Goal: Information Seeking & Learning: Learn about a topic

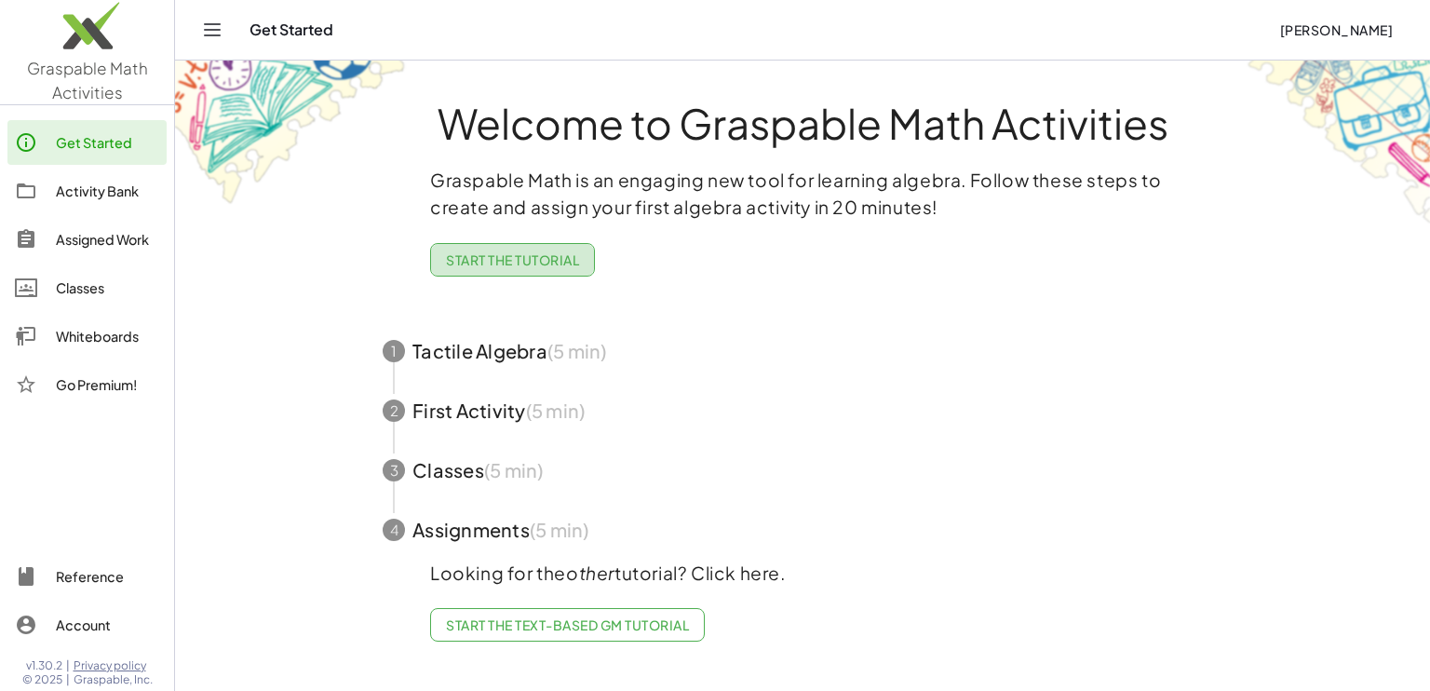
click at [499, 263] on span "Start the Tutorial" at bounding box center [512, 259] width 133 height 17
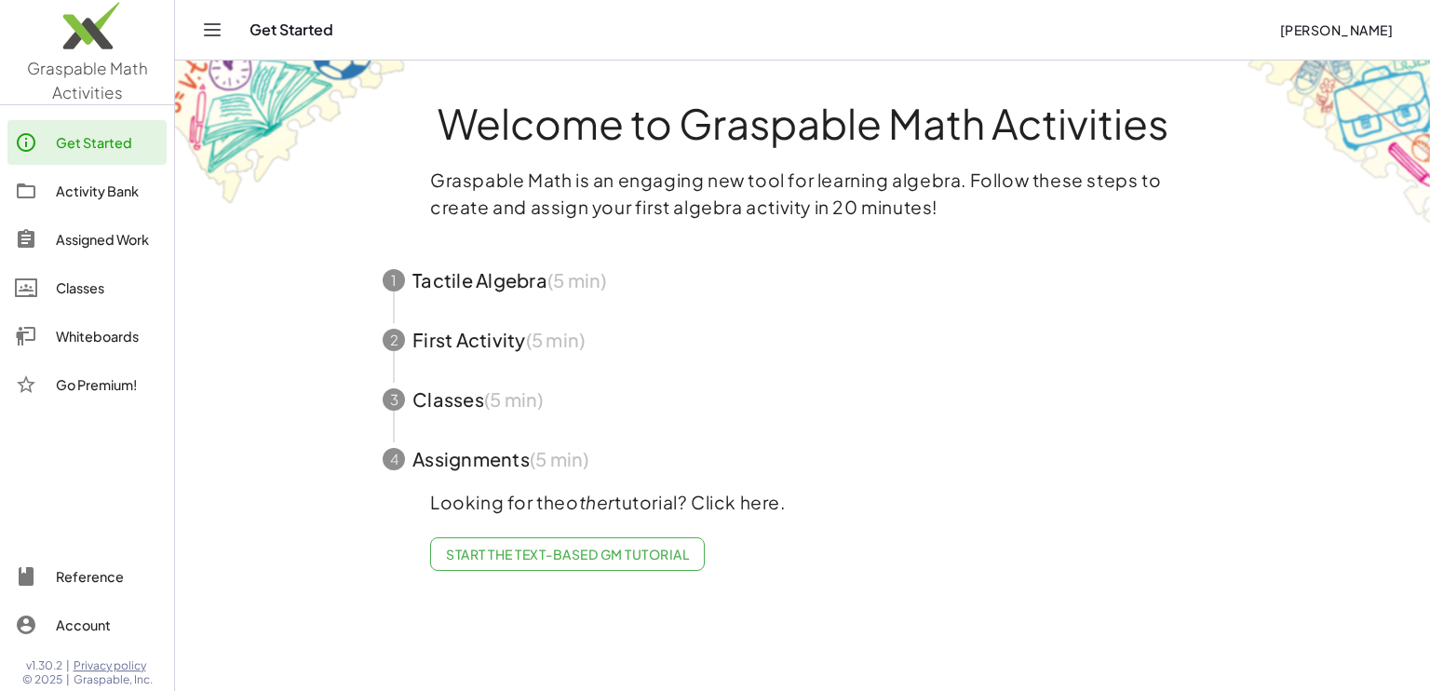
click at [499, 263] on span "button" at bounding box center [802, 280] width 885 height 60
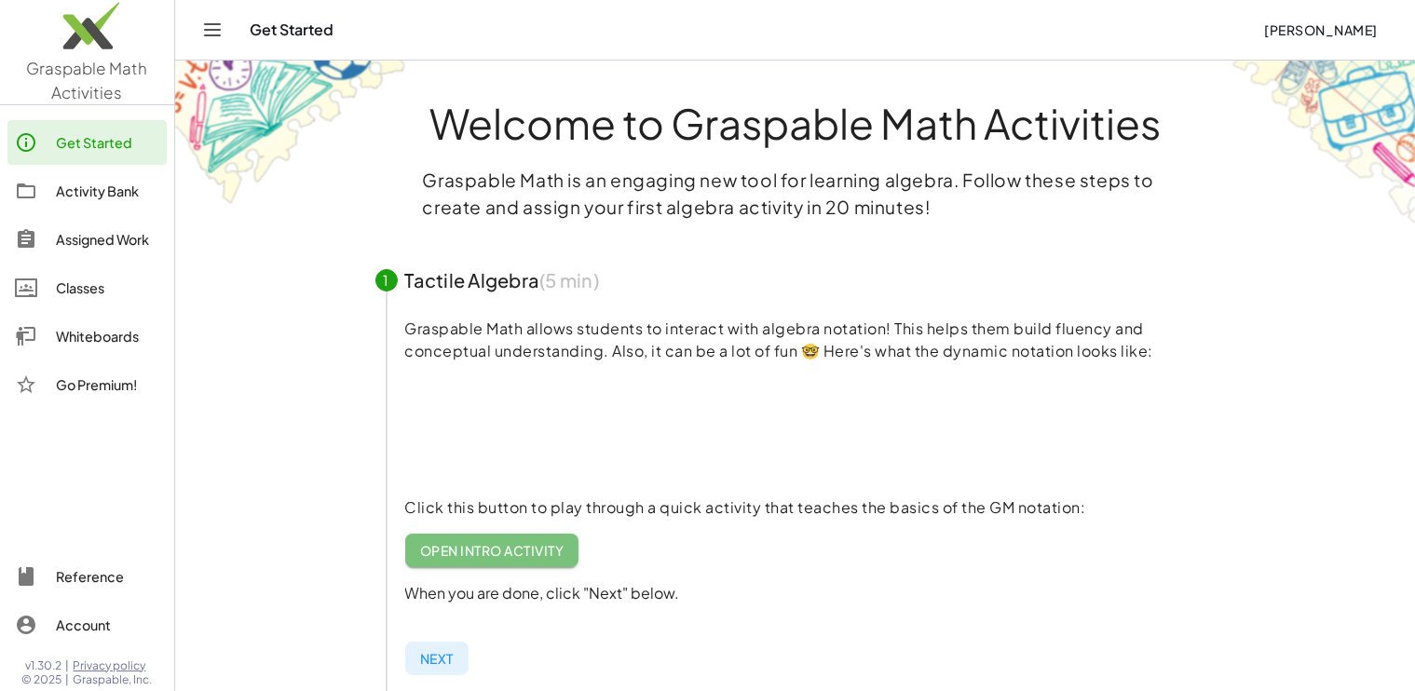
click at [488, 547] on span "Open Intro Activity" at bounding box center [492, 550] width 144 height 17
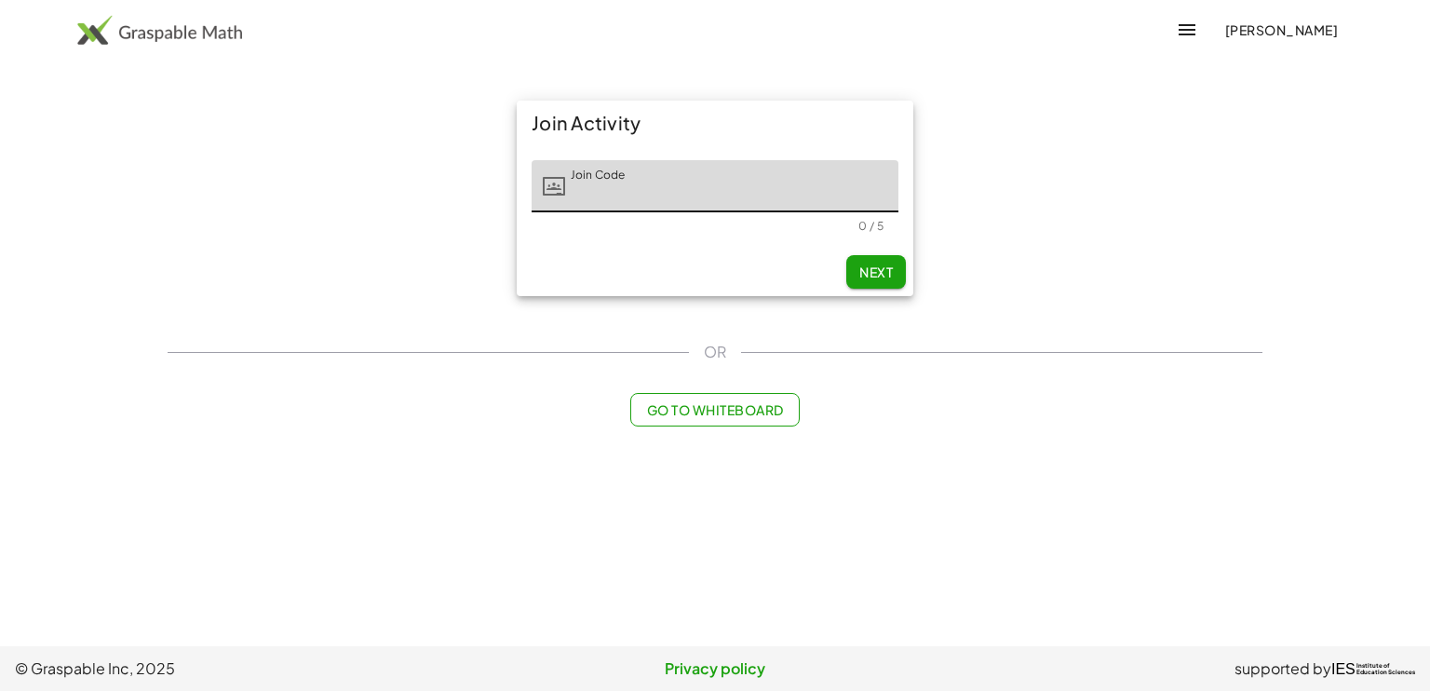
click at [639, 190] on input "Join Code" at bounding box center [731, 186] width 333 height 52
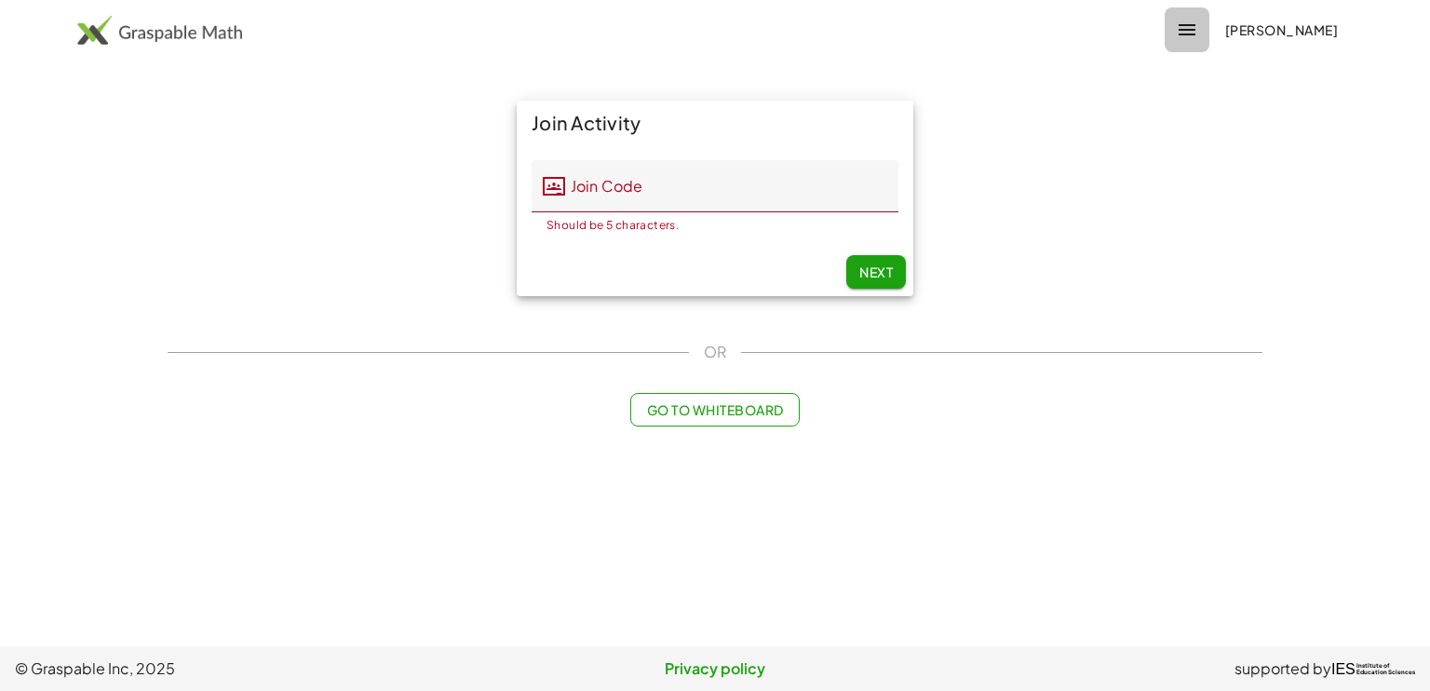
click at [1188, 33] on button "button" at bounding box center [1187, 29] width 45 height 45
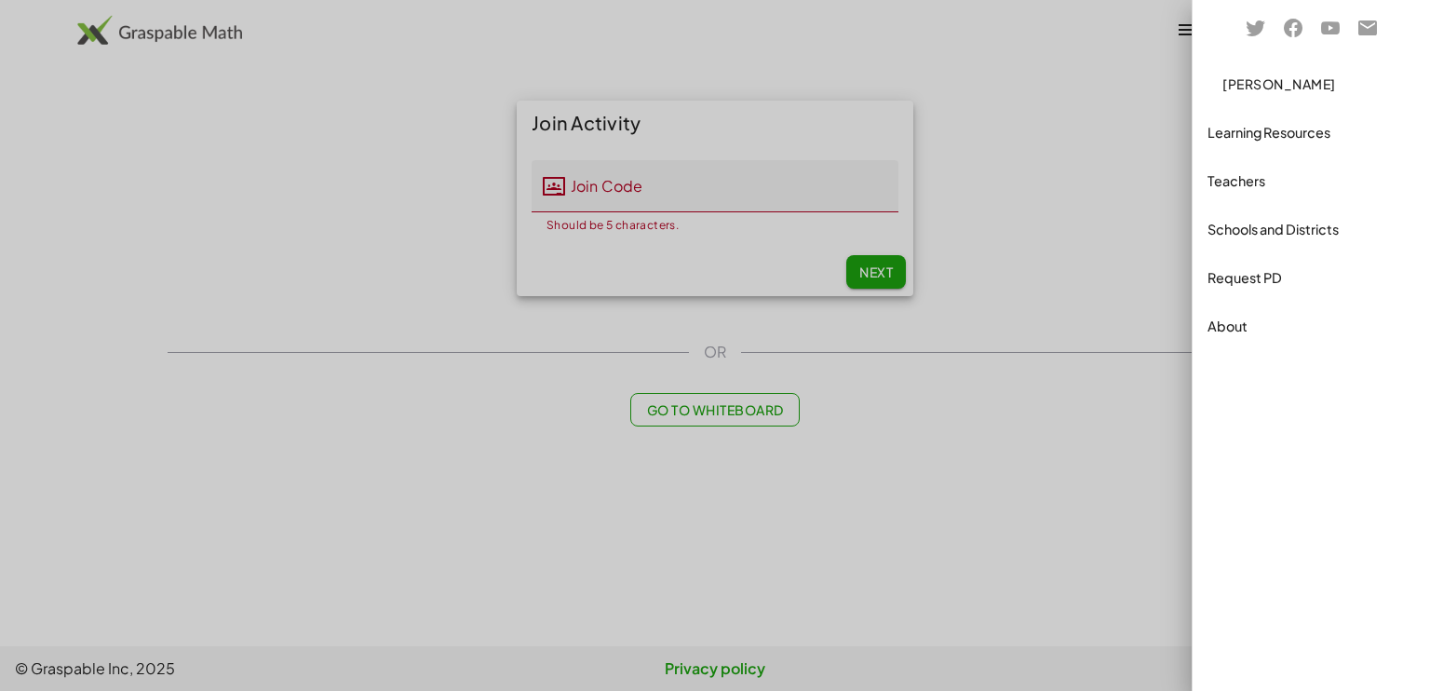
click at [1244, 182] on div "Teachers" at bounding box center [1312, 180] width 208 height 22
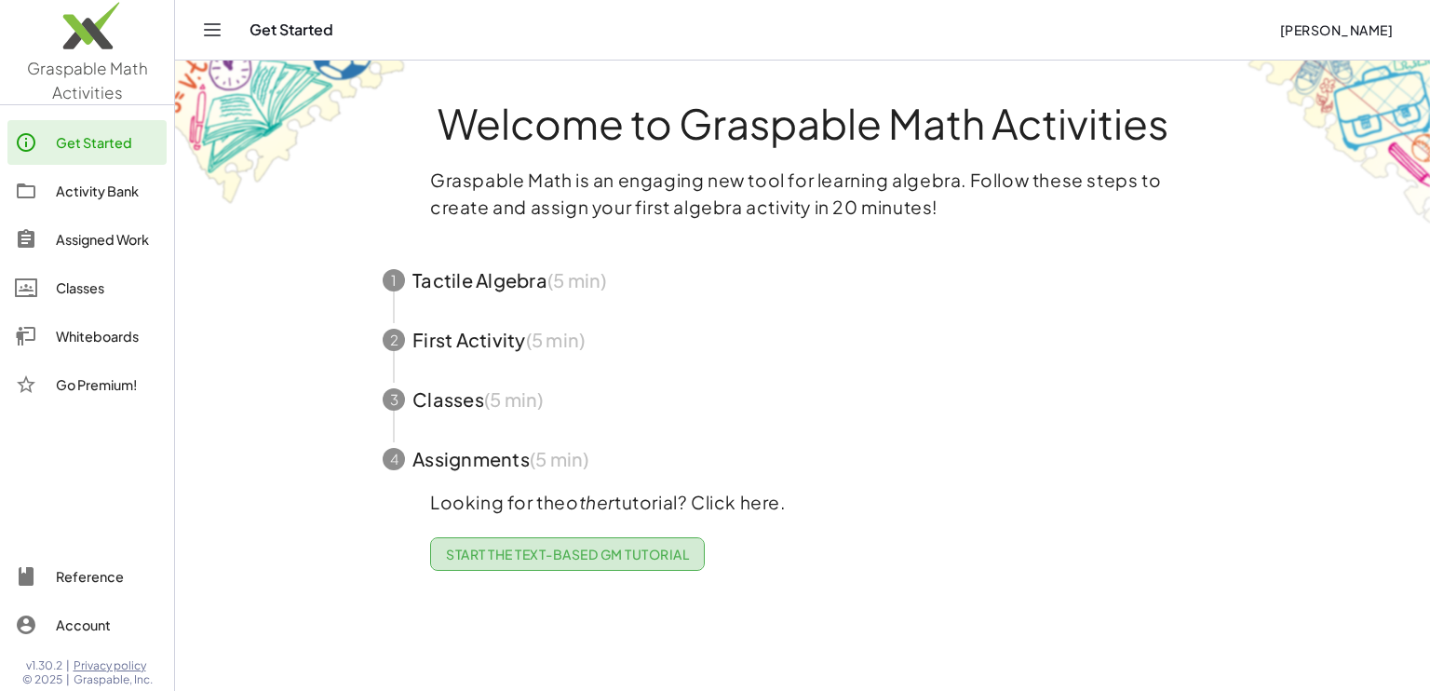
click at [514, 558] on span "Start the Text-based GM Tutorial" at bounding box center [567, 554] width 243 height 17
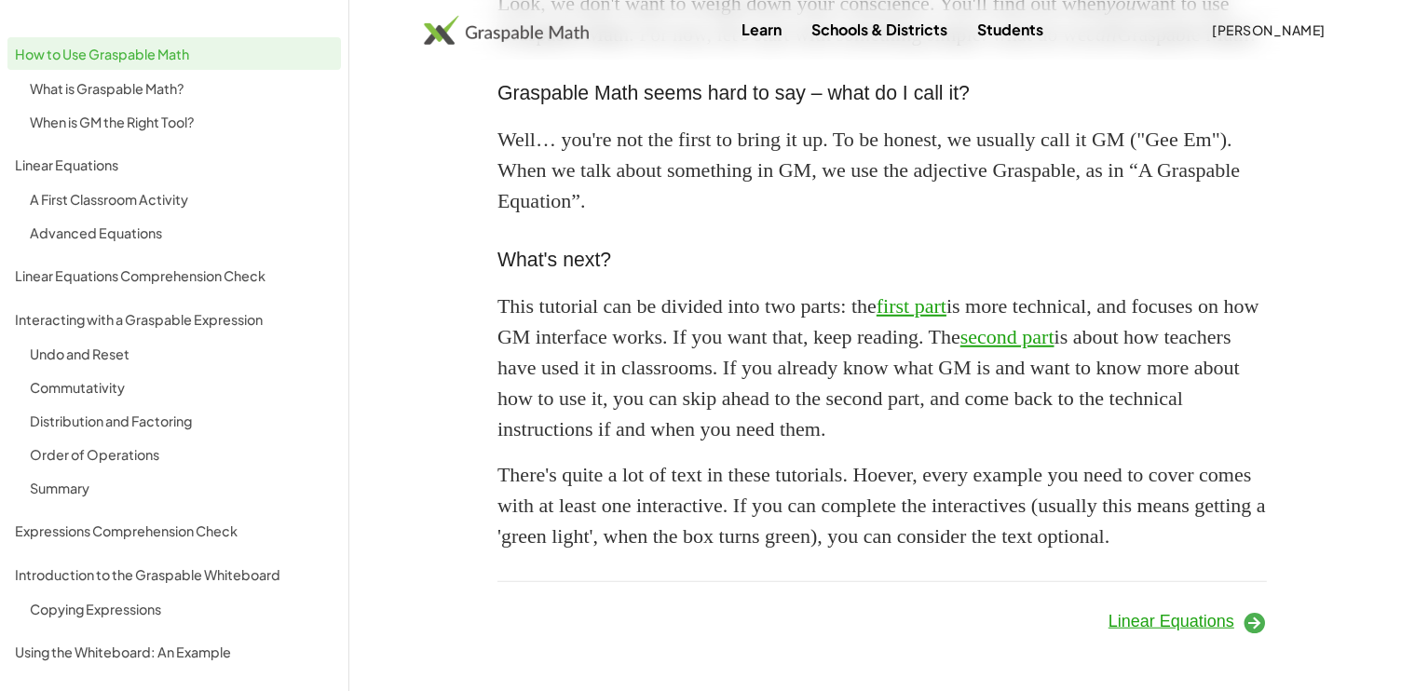
scroll to position [1699, 0]
click at [1150, 636] on div "Linear Equations" at bounding box center [1080, 619] width 396 height 53
click at [1166, 625] on span "Linear Equations" at bounding box center [1171, 621] width 126 height 19
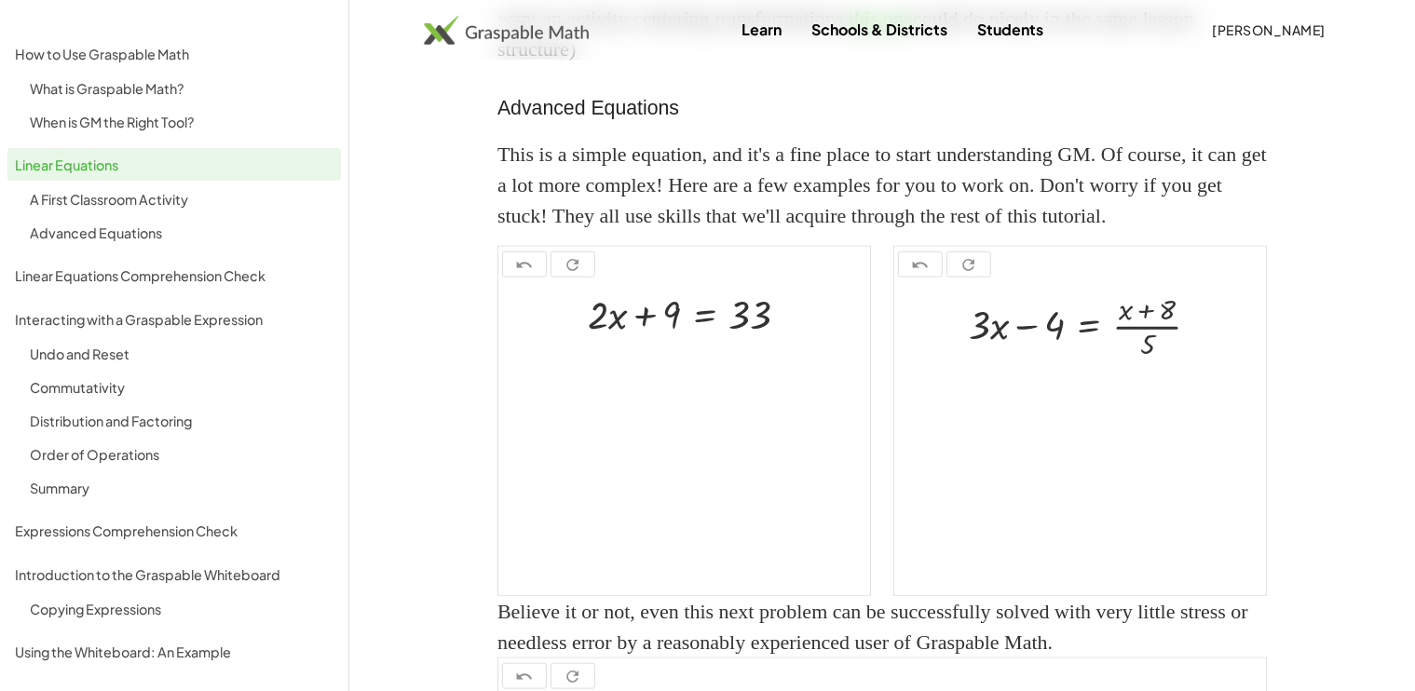
scroll to position [9, 0]
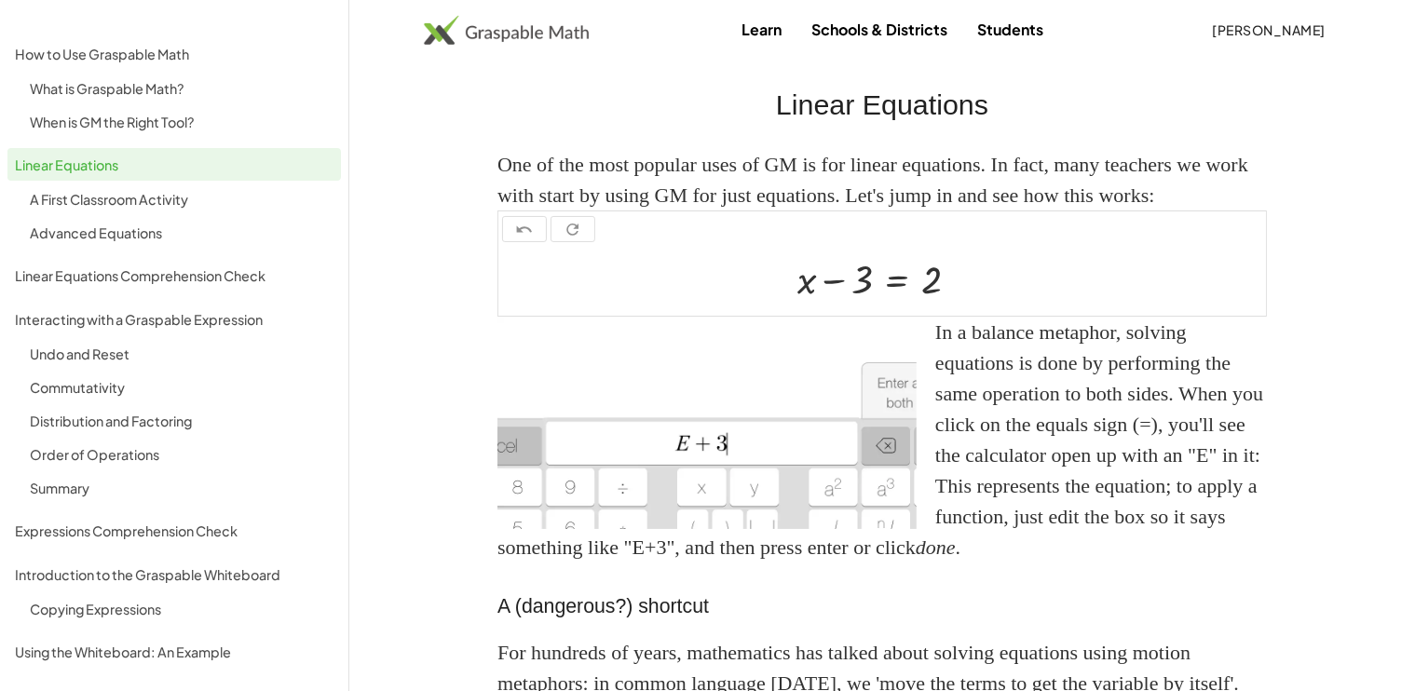
scroll to position [1699, 0]
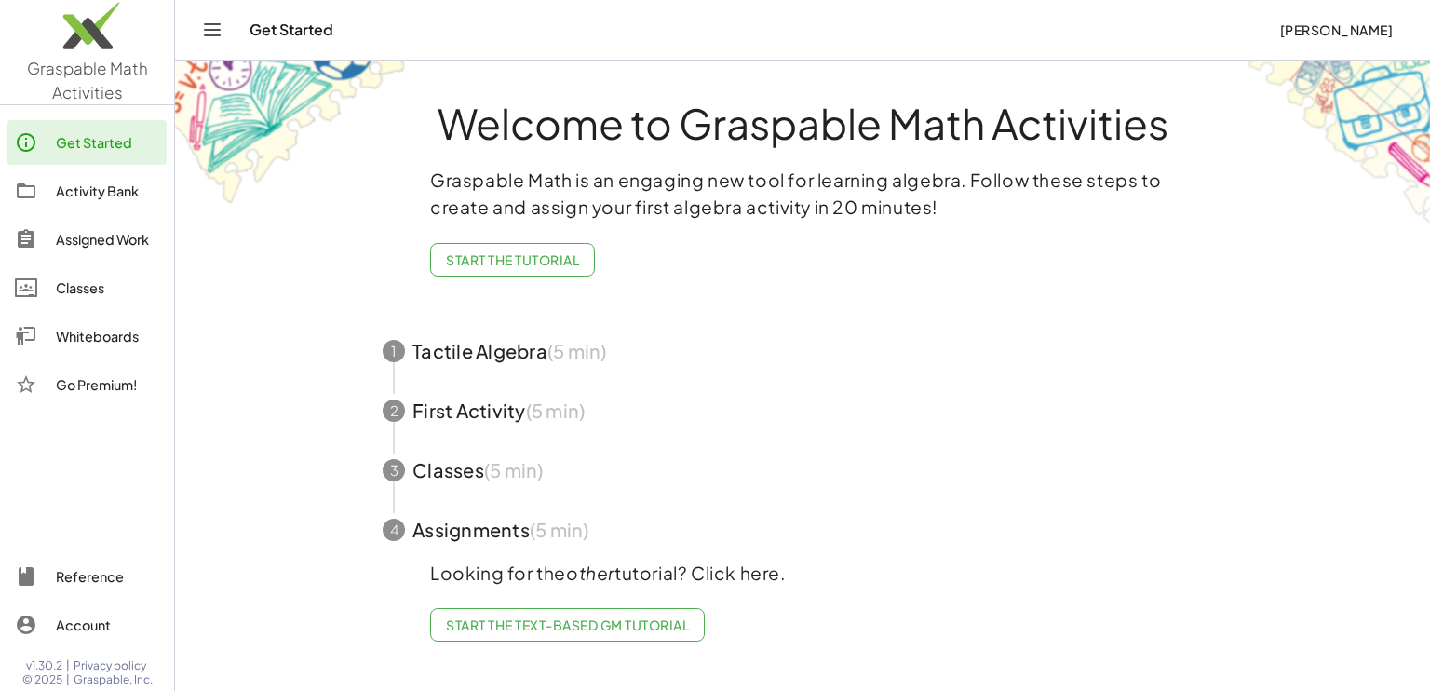
click at [223, 36] on icon "Toggle navigation" at bounding box center [212, 30] width 22 height 22
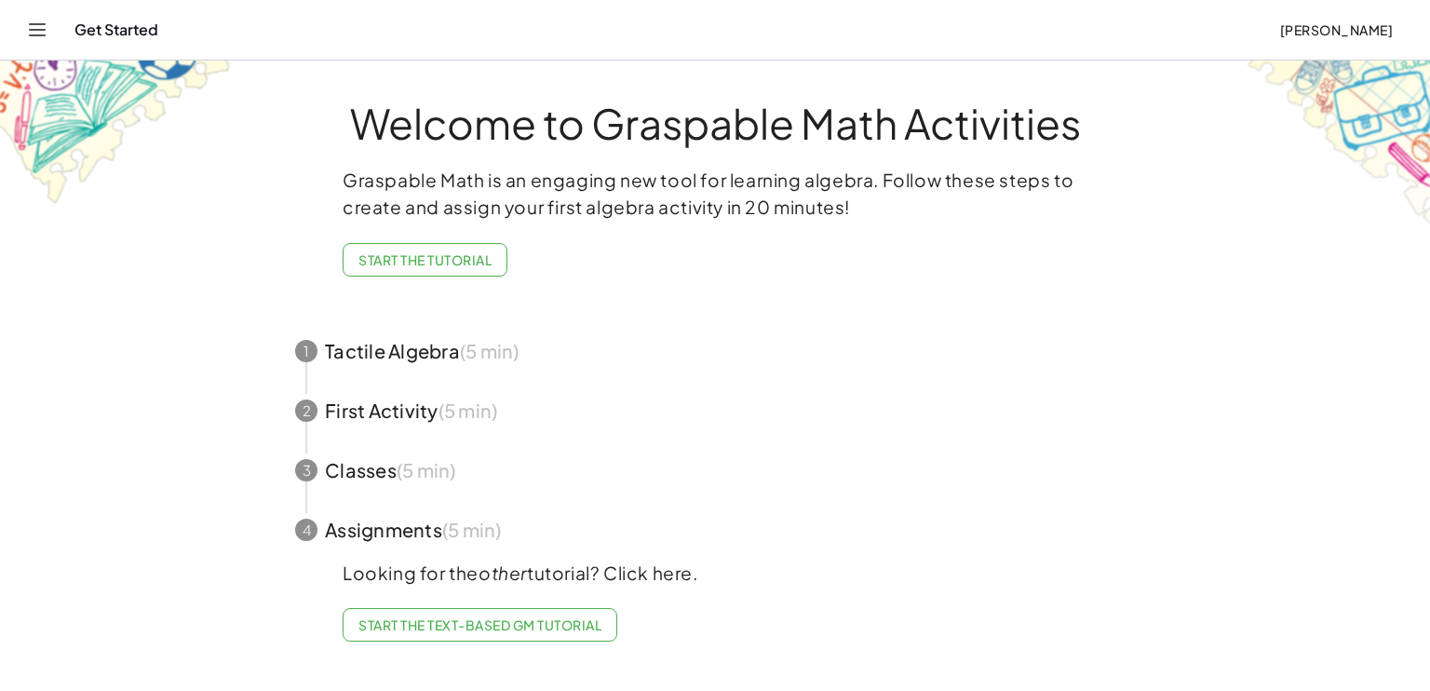
click at [39, 34] on icon "Toggle navigation" at bounding box center [38, 29] width 16 height 11
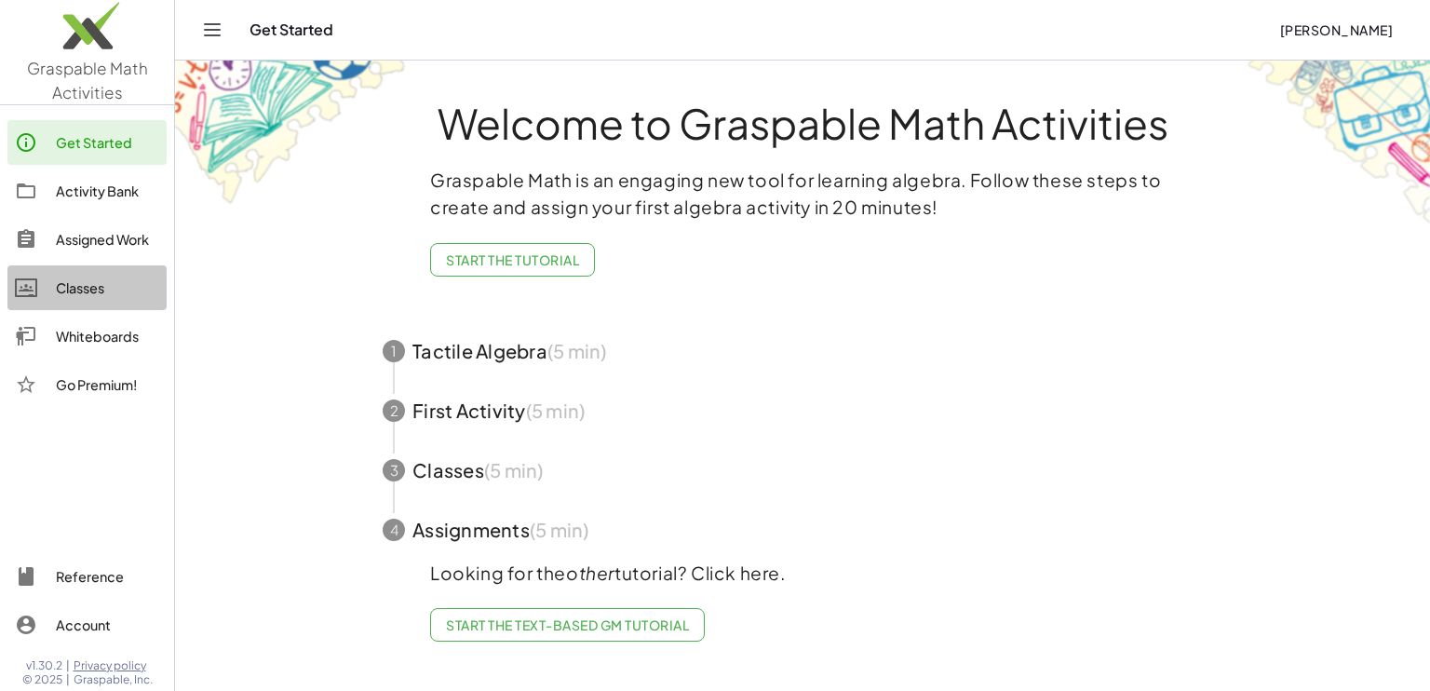
click at [47, 289] on div at bounding box center [35, 288] width 41 height 22
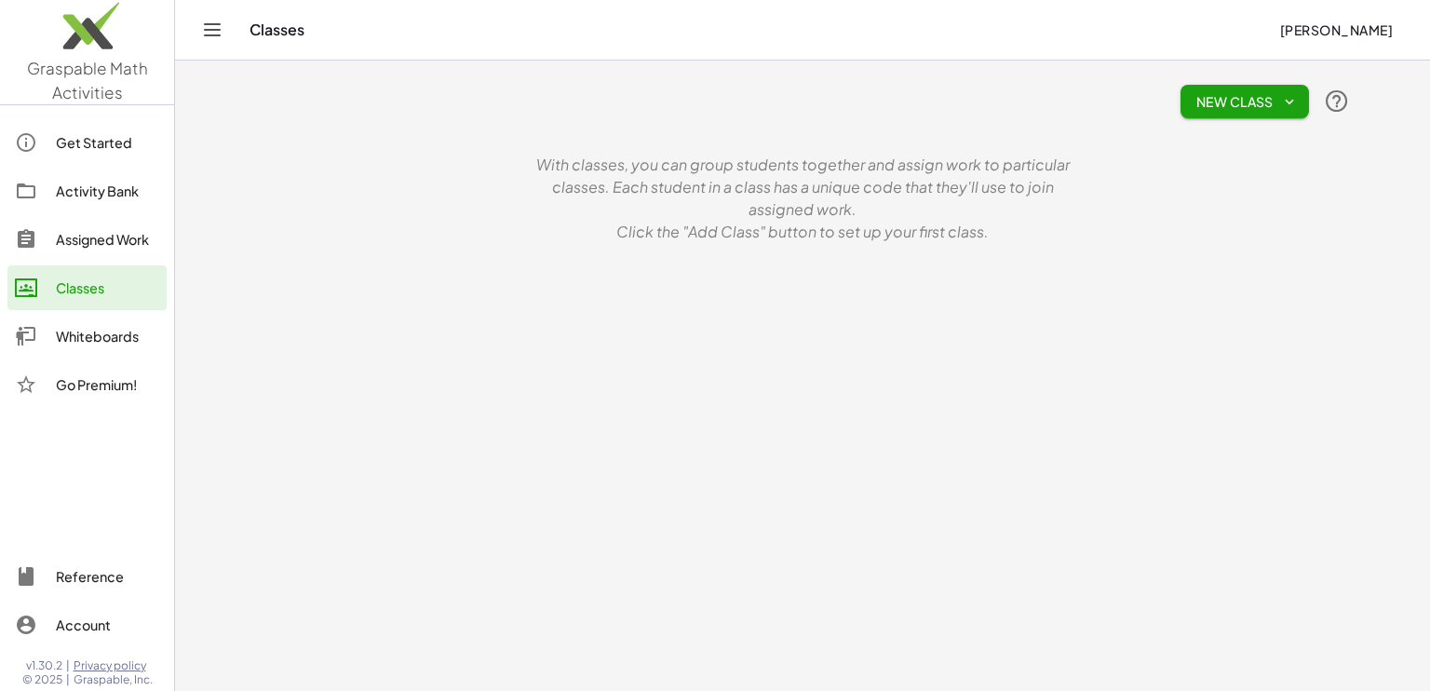
click at [1196, 99] on span "New Class" at bounding box center [1245, 101] width 99 height 17
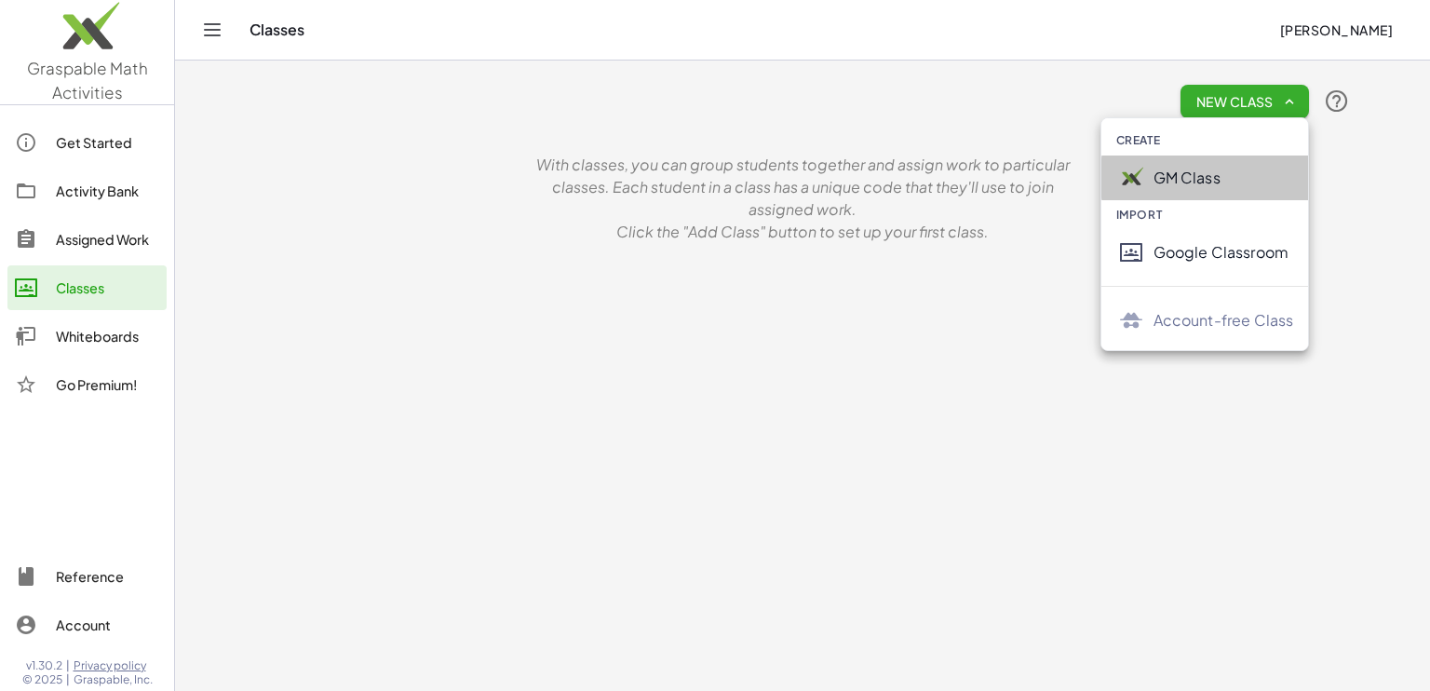
click at [1203, 171] on div "GM Class" at bounding box center [1224, 178] width 141 height 22
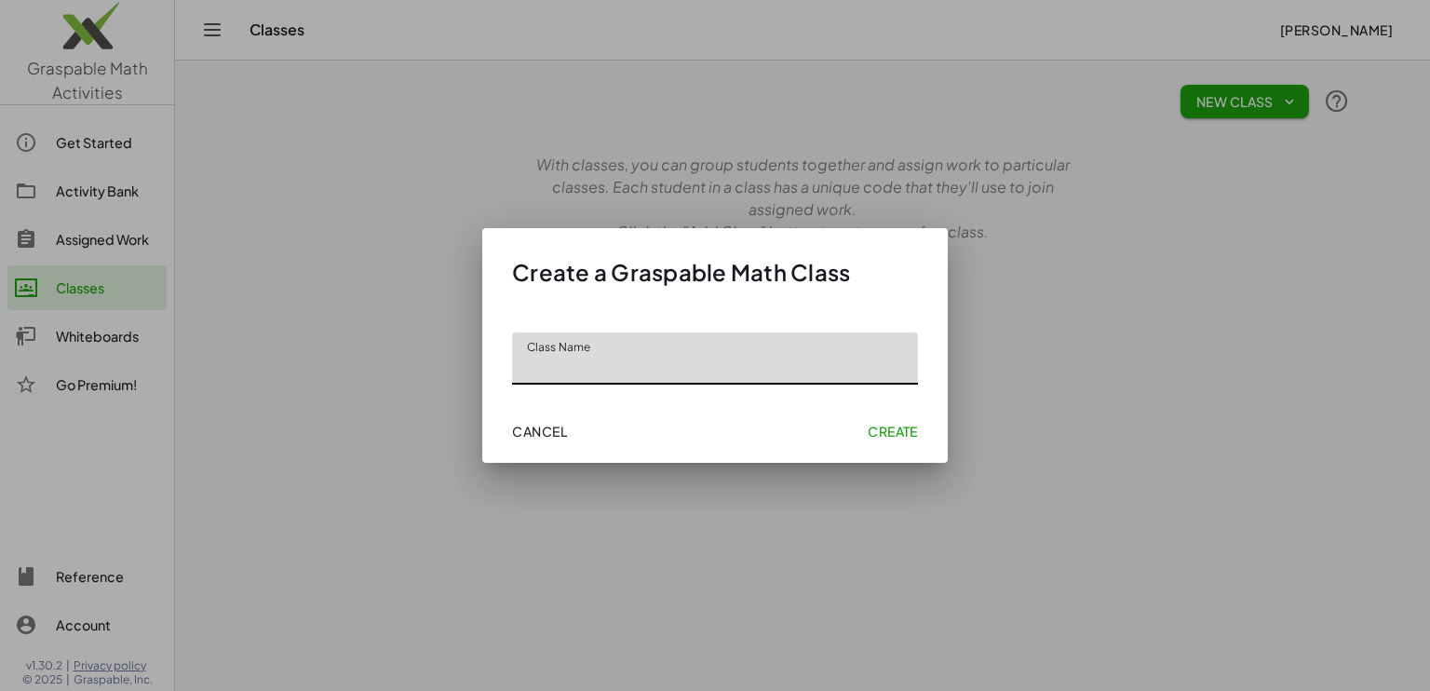
click at [767, 371] on input "Class Name" at bounding box center [715, 358] width 406 height 52
click at [535, 417] on button "Cancel" at bounding box center [540, 431] width 70 height 34
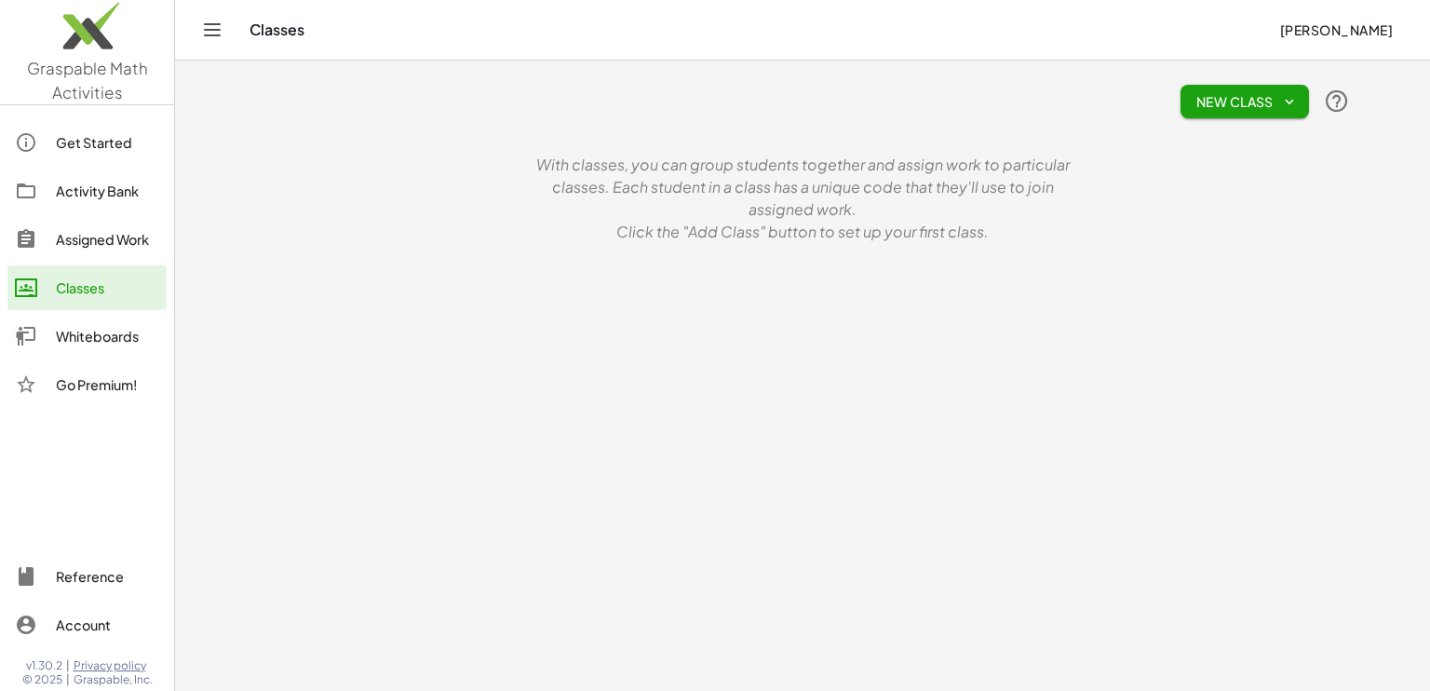
click at [59, 169] on link "Activity Bank" at bounding box center [86, 191] width 159 height 45
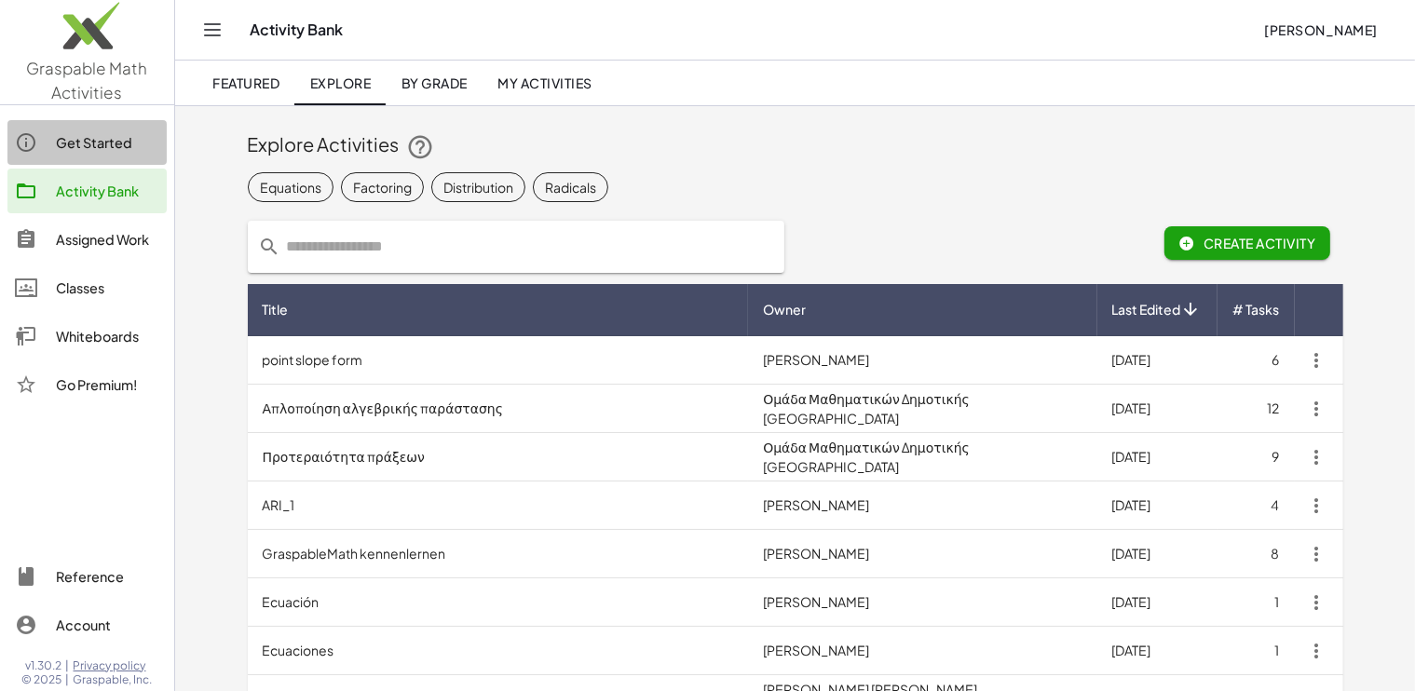
click at [68, 146] on div "Get Started" at bounding box center [107, 142] width 103 height 22
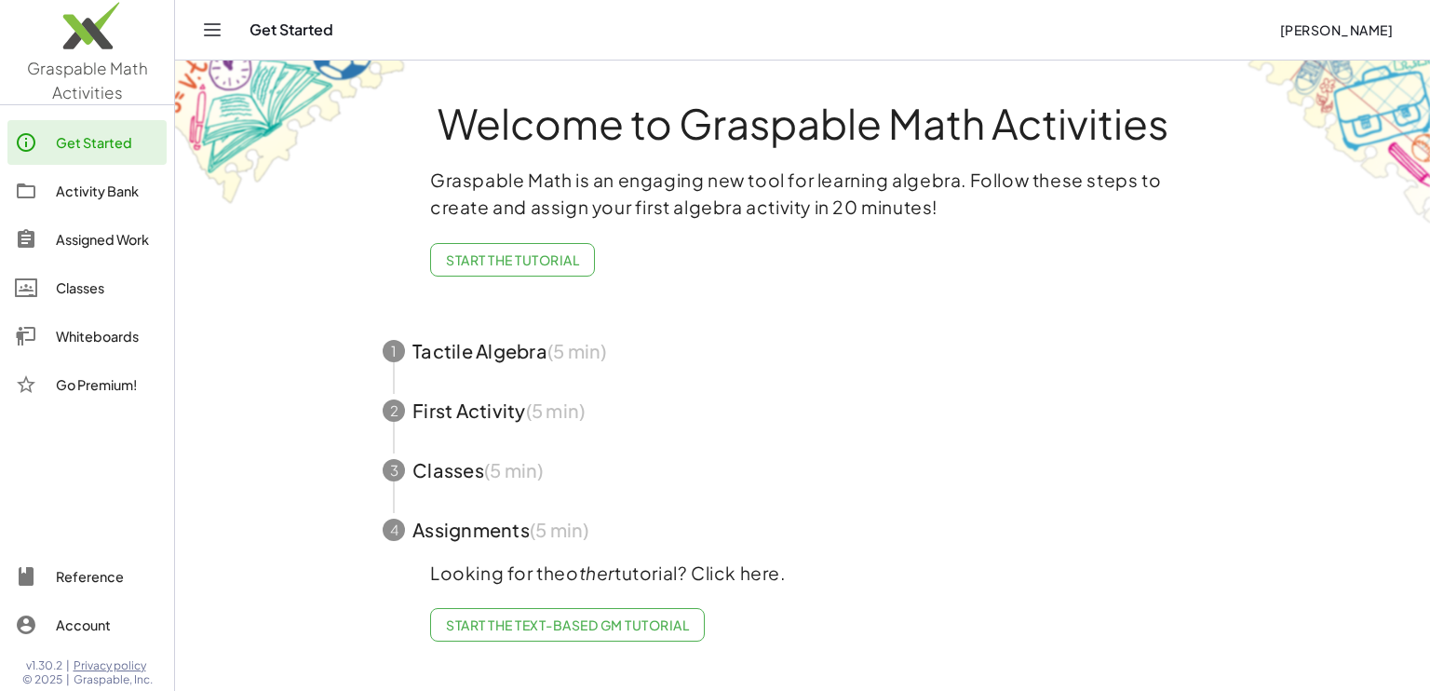
click at [56, 197] on div "Activity Bank" at bounding box center [107, 191] width 103 height 22
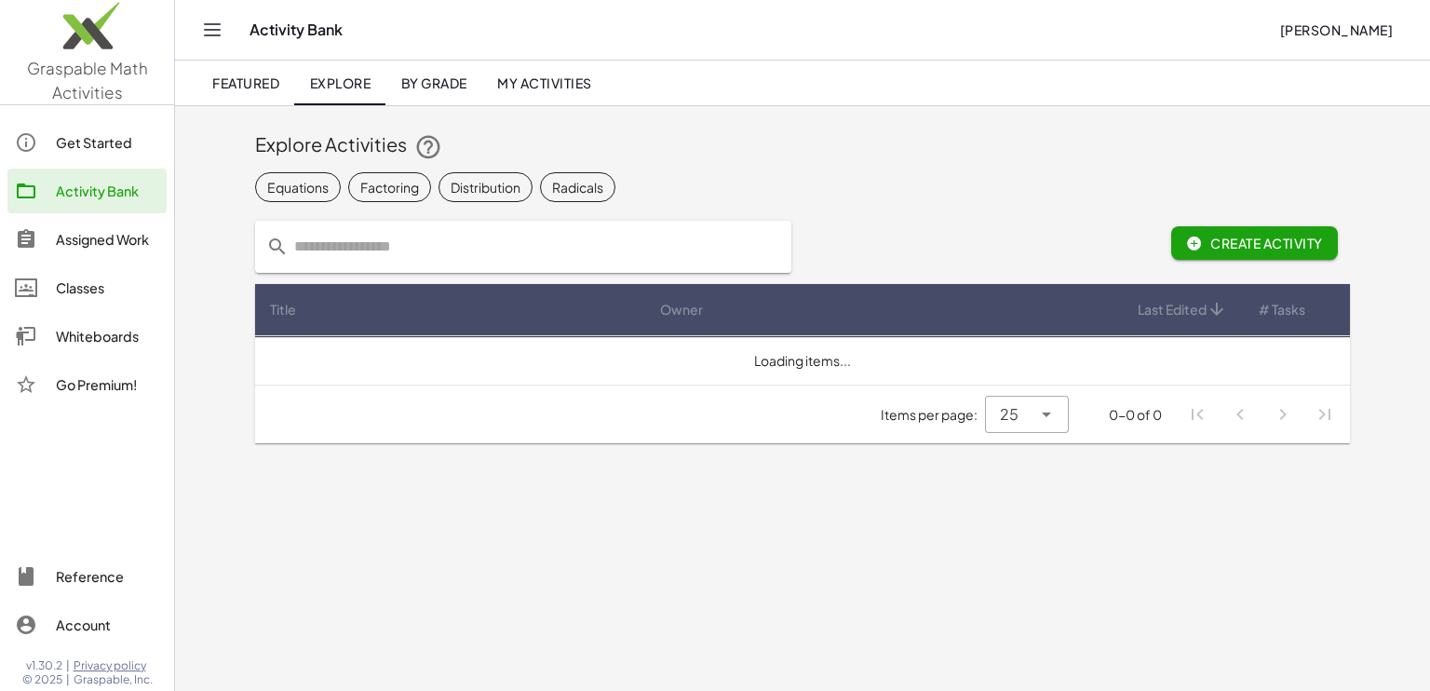
click at [74, 237] on div "Assigned Work" at bounding box center [107, 239] width 103 height 22
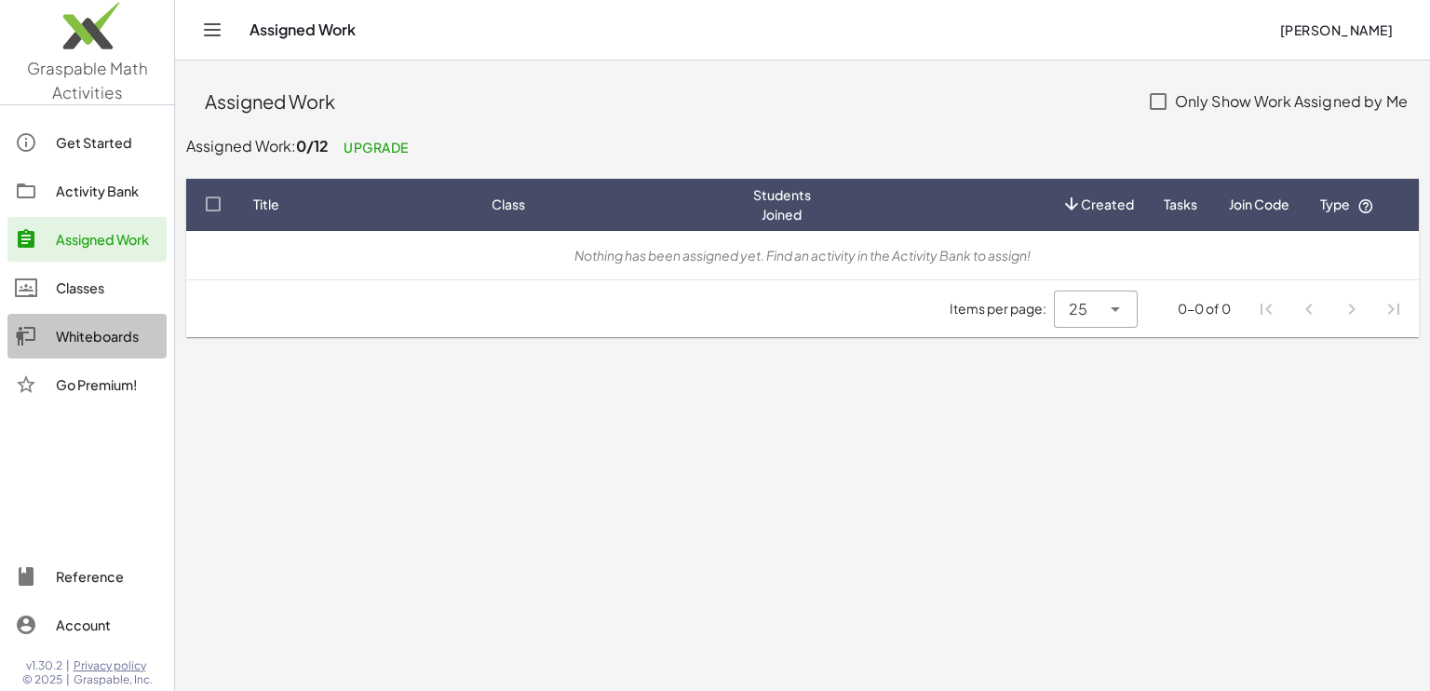
click at [94, 347] on link "Whiteboards" at bounding box center [86, 336] width 159 height 45
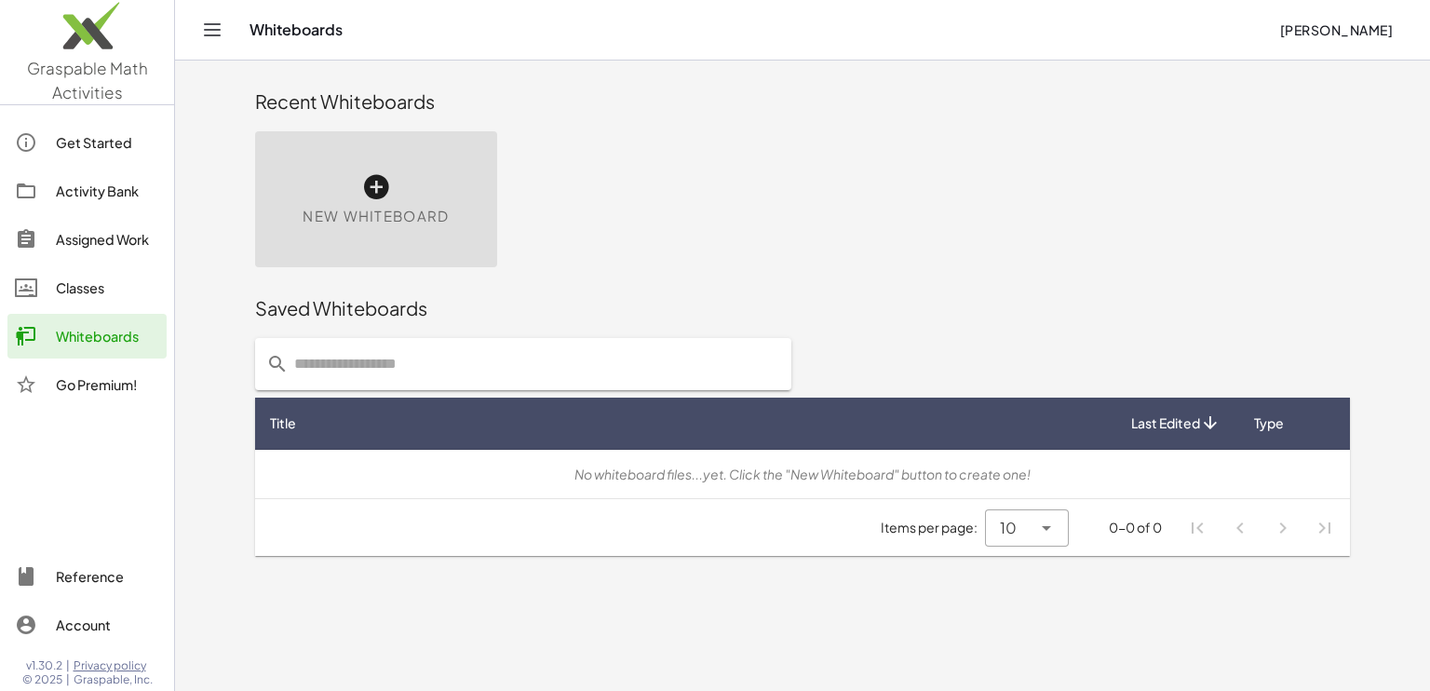
click at [78, 264] on div "Get Started Activity Bank Assigned Work Classes Whiteboards Go Premium!" at bounding box center [87, 265] width 174 height 305
click at [78, 256] on link "Assigned Work" at bounding box center [86, 239] width 159 height 45
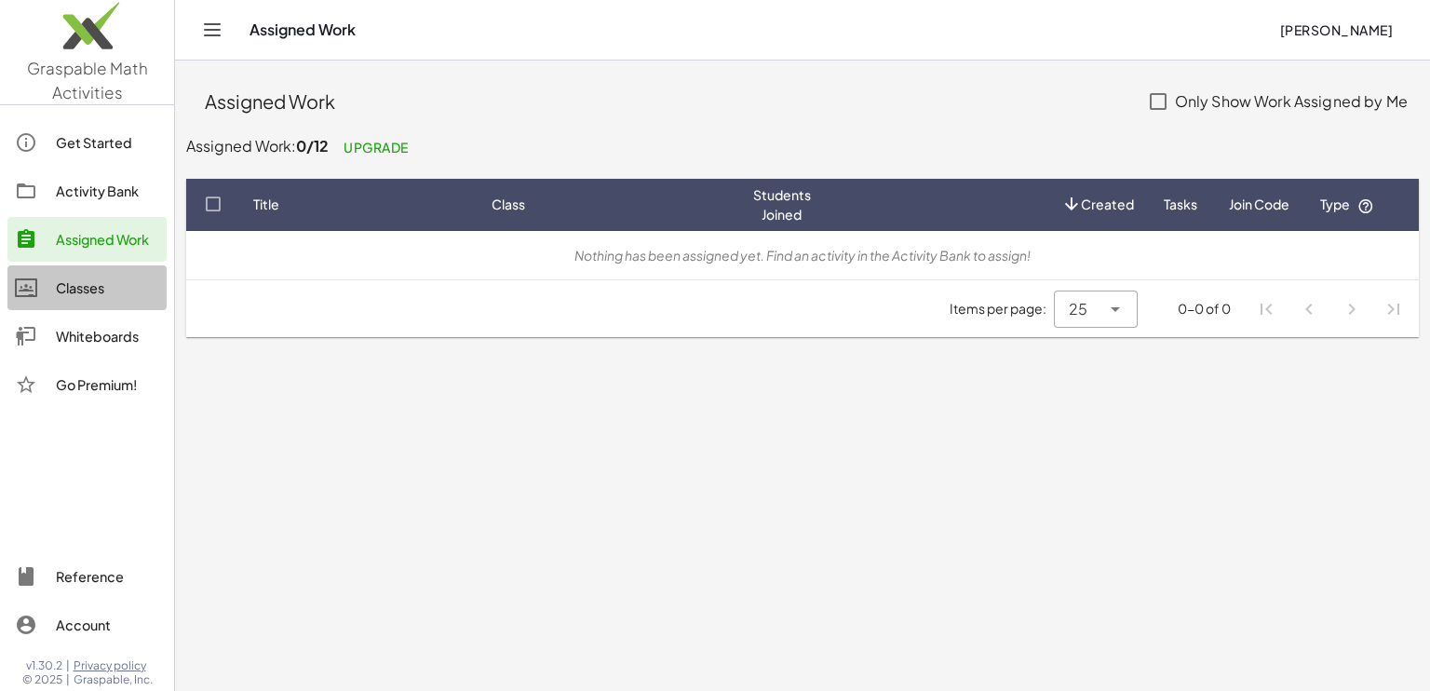
click at [86, 278] on div "Classes" at bounding box center [107, 288] width 103 height 22
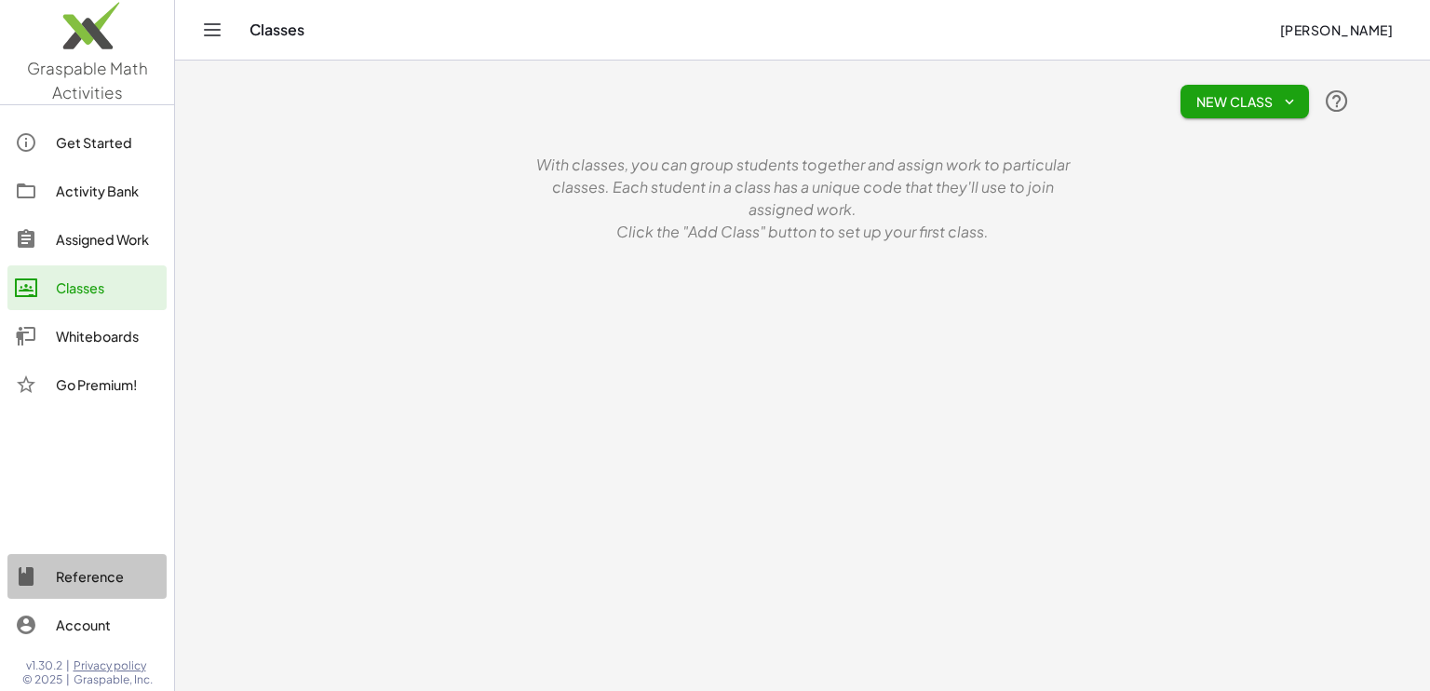
click at [90, 595] on link "Reference" at bounding box center [86, 576] width 159 height 45
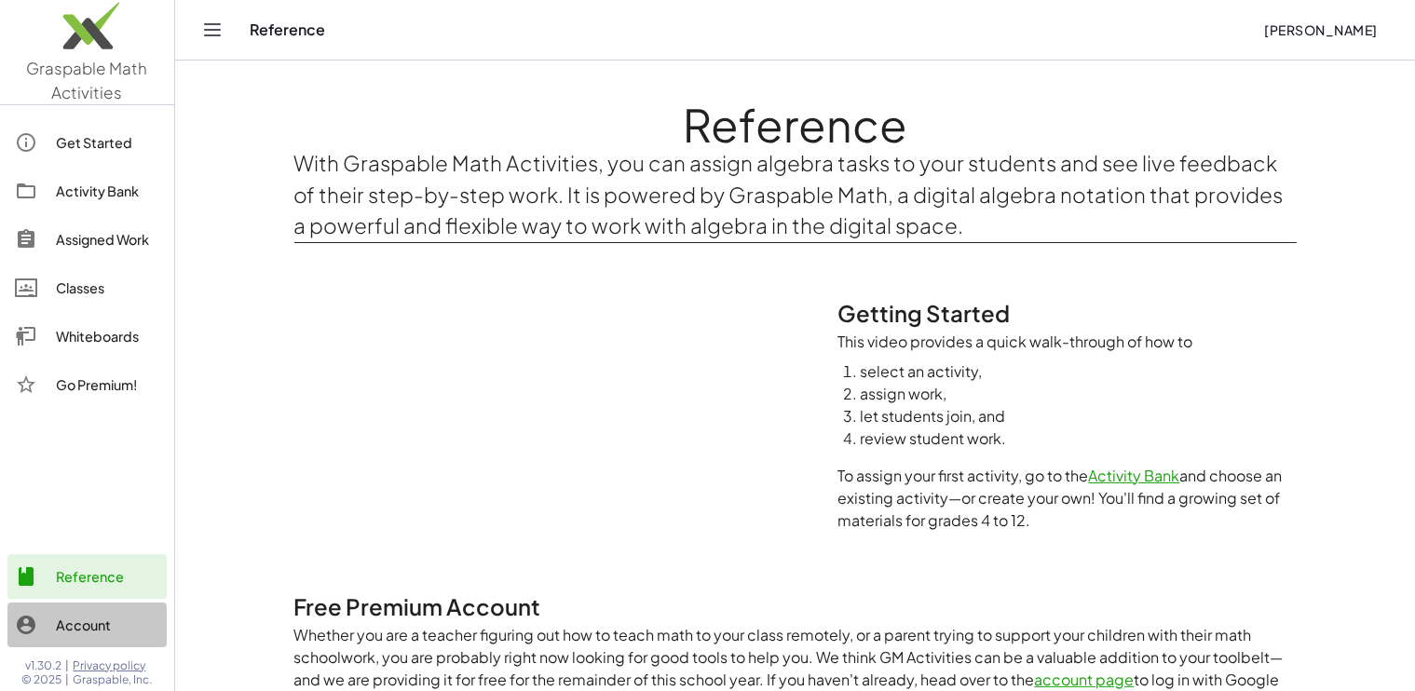
click at [88, 626] on div "Account" at bounding box center [107, 625] width 103 height 22
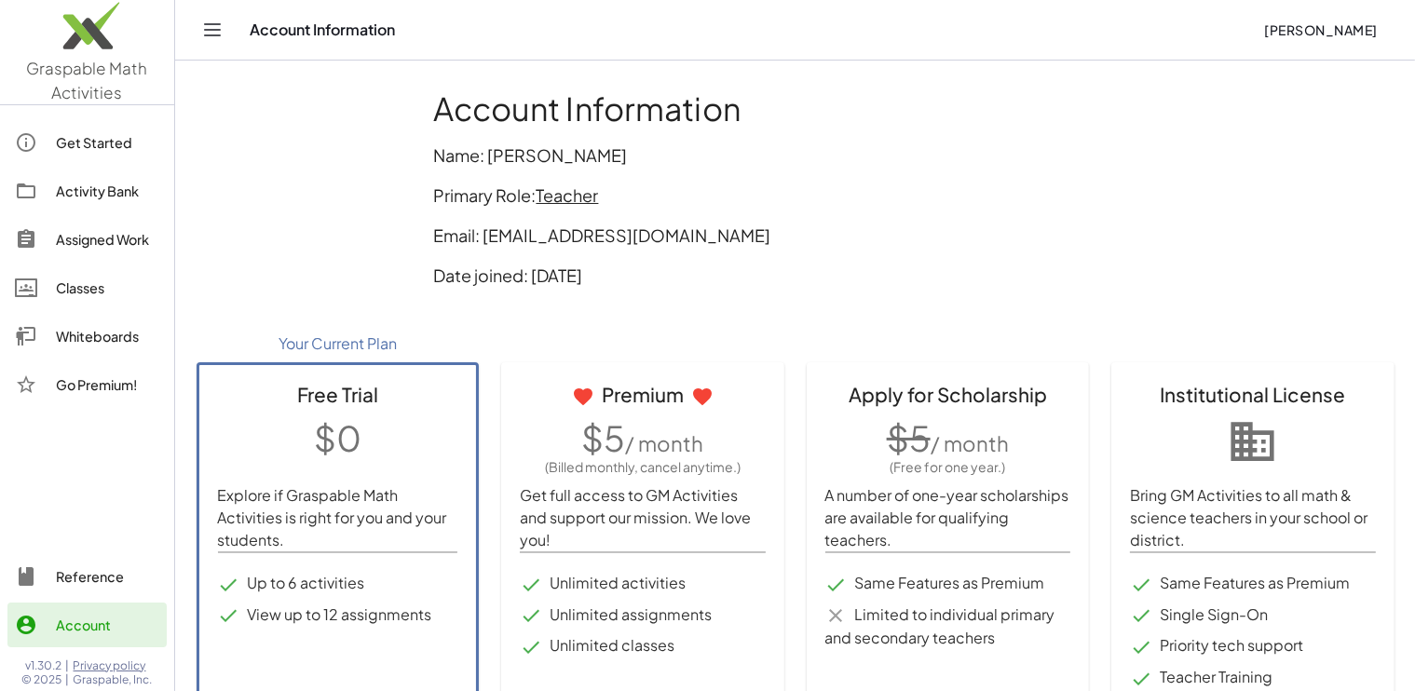
click at [61, 122] on link "Get Started" at bounding box center [86, 142] width 159 height 45
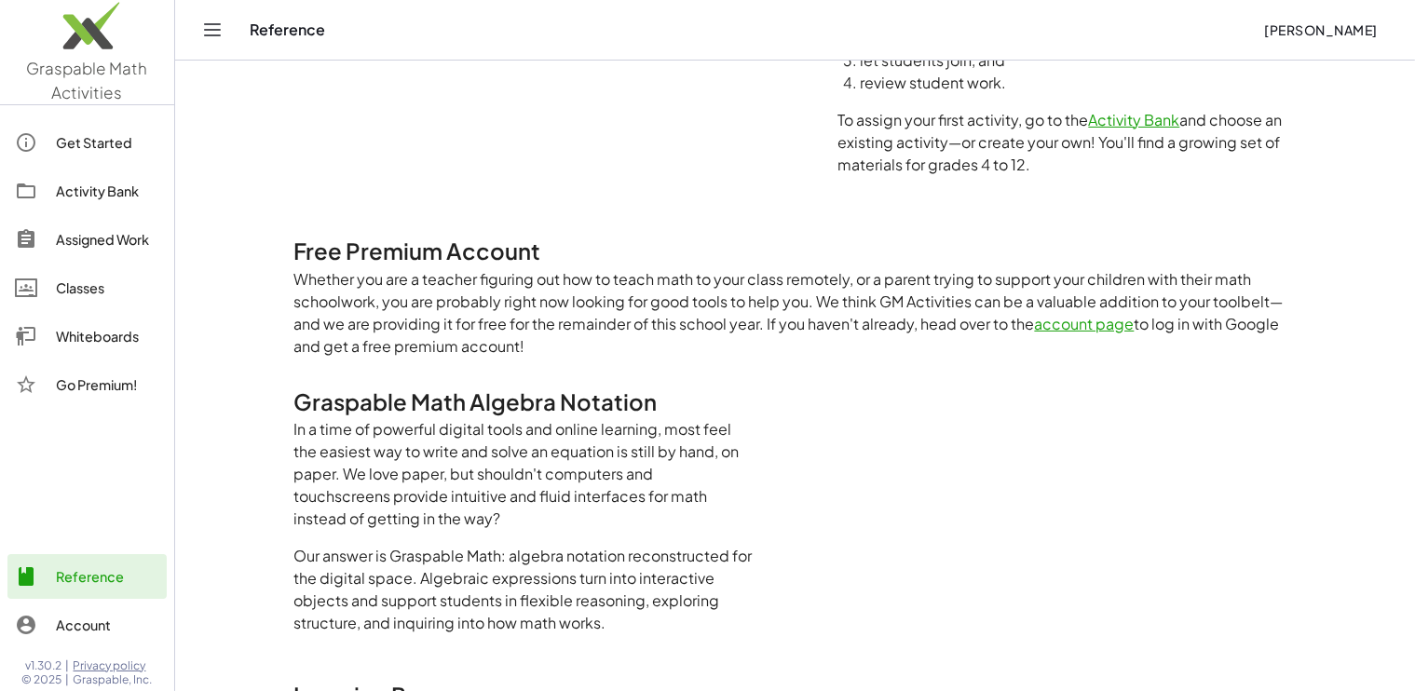
scroll to position [361, 0]
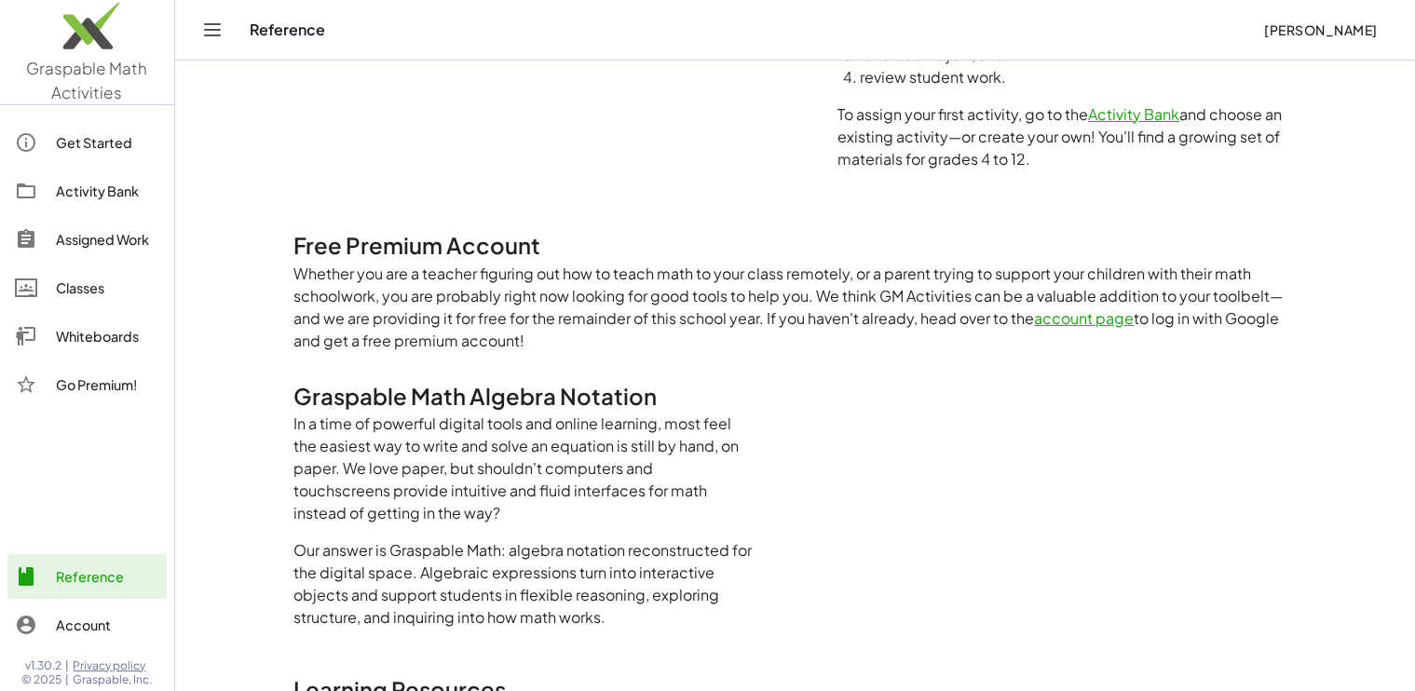
click at [1058, 312] on link "account page" at bounding box center [1085, 318] width 100 height 20
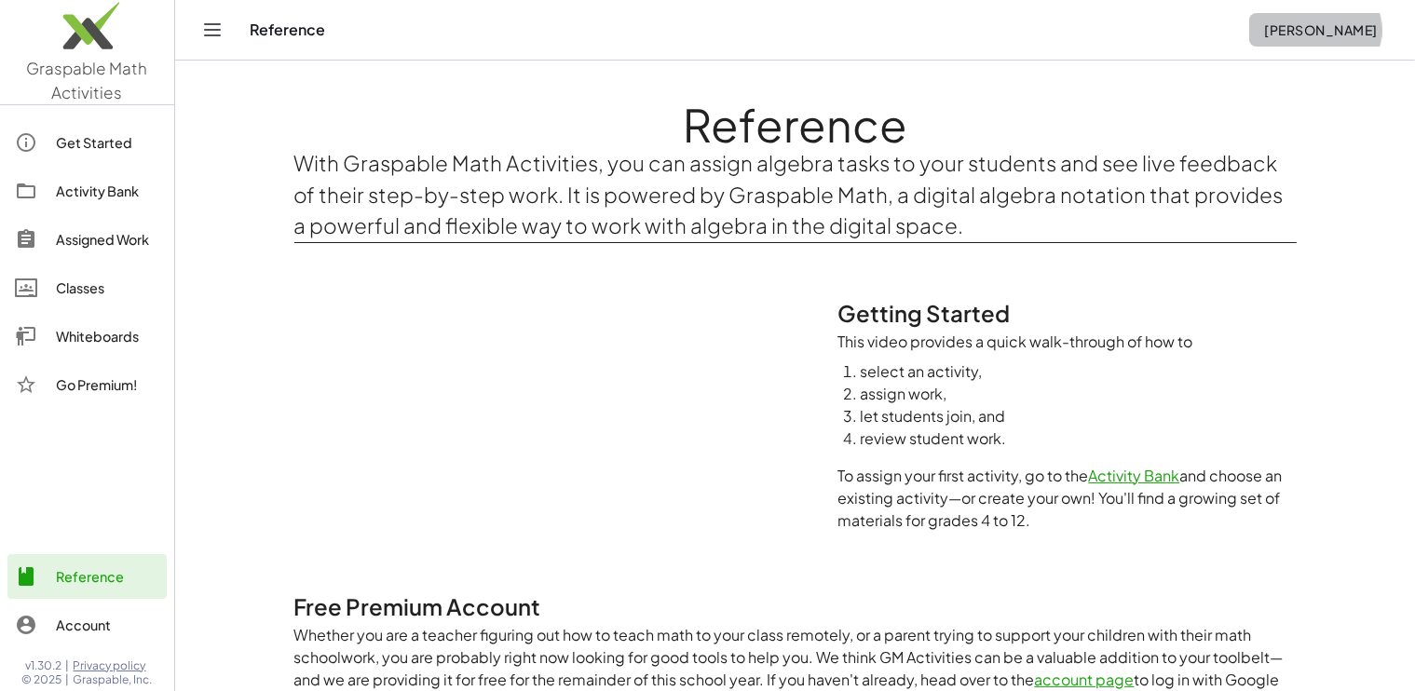
click at [1339, 40] on button "[PERSON_NAME]" at bounding box center [1320, 30] width 143 height 34
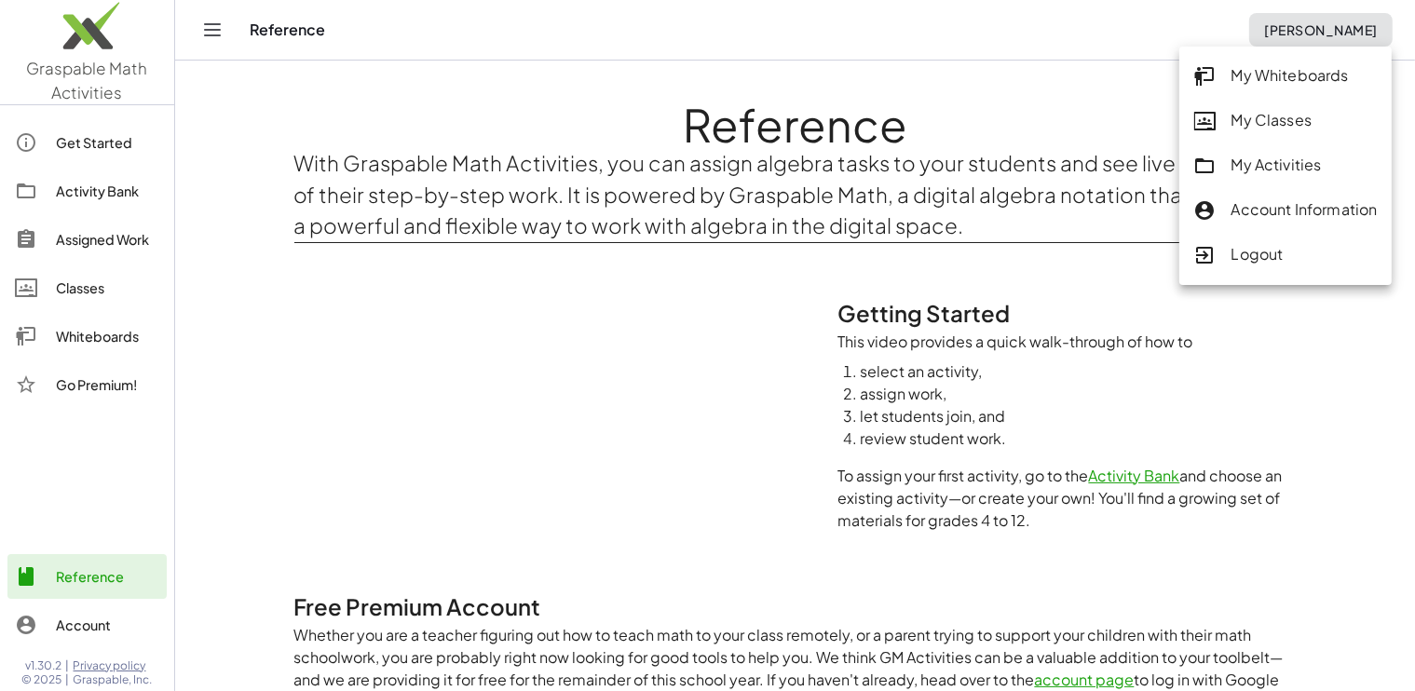
click at [1279, 258] on div "Logout" at bounding box center [1285, 255] width 183 height 24
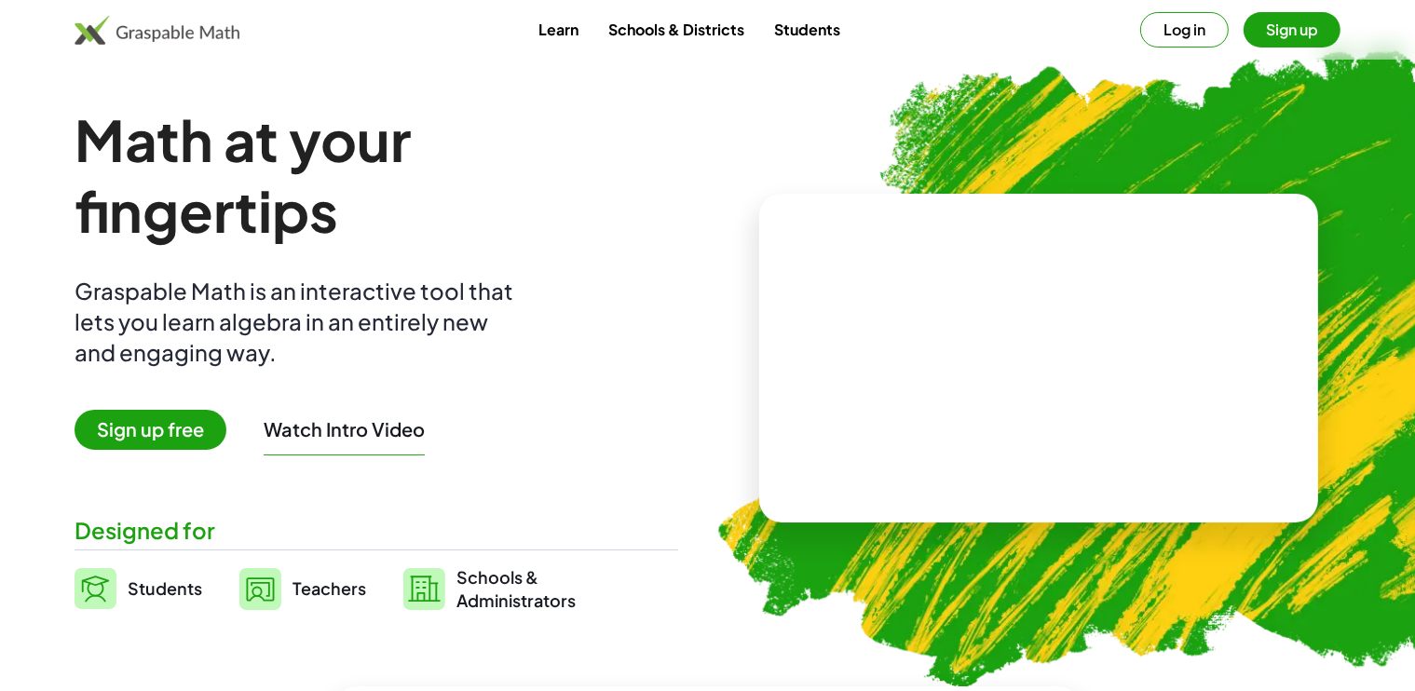
click at [548, 36] on link "Learn" at bounding box center [558, 29] width 70 height 34
click at [1194, 33] on button "Log in" at bounding box center [1184, 29] width 88 height 35
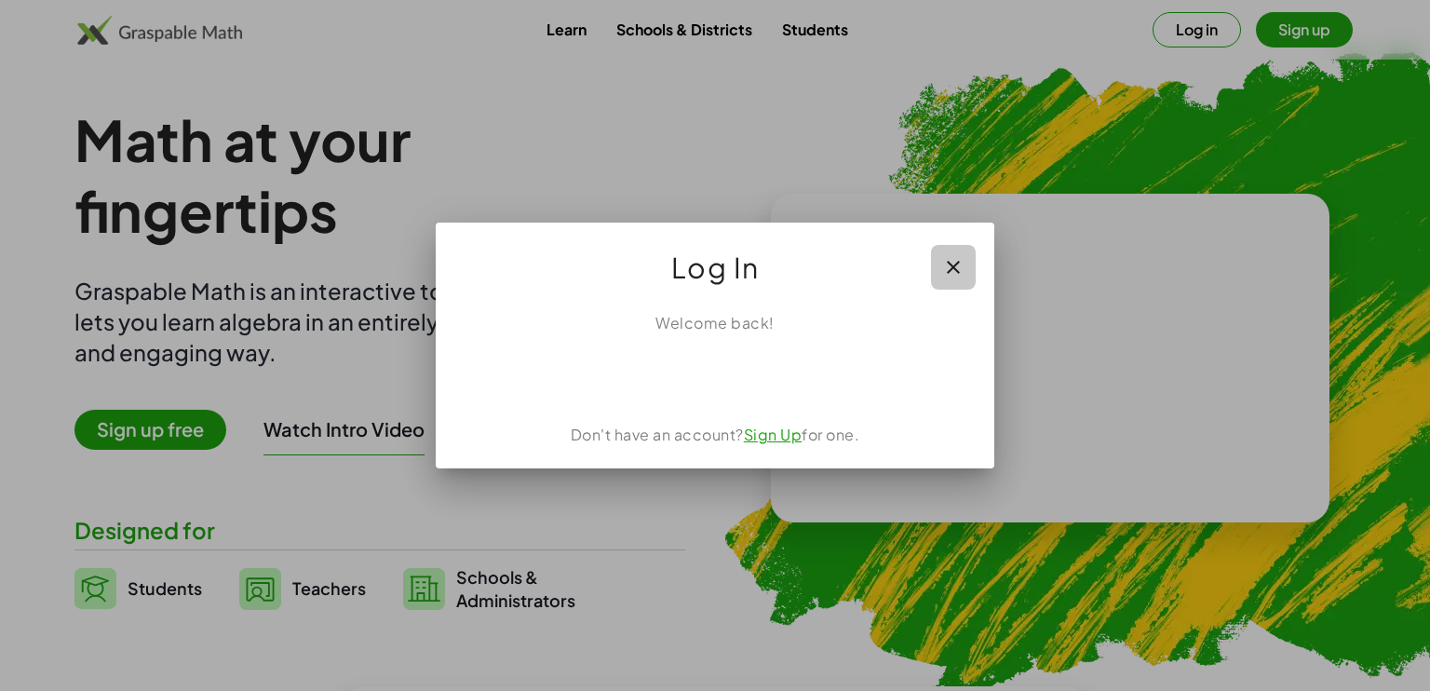
click at [956, 267] on icon "button" at bounding box center [953, 267] width 22 height 22
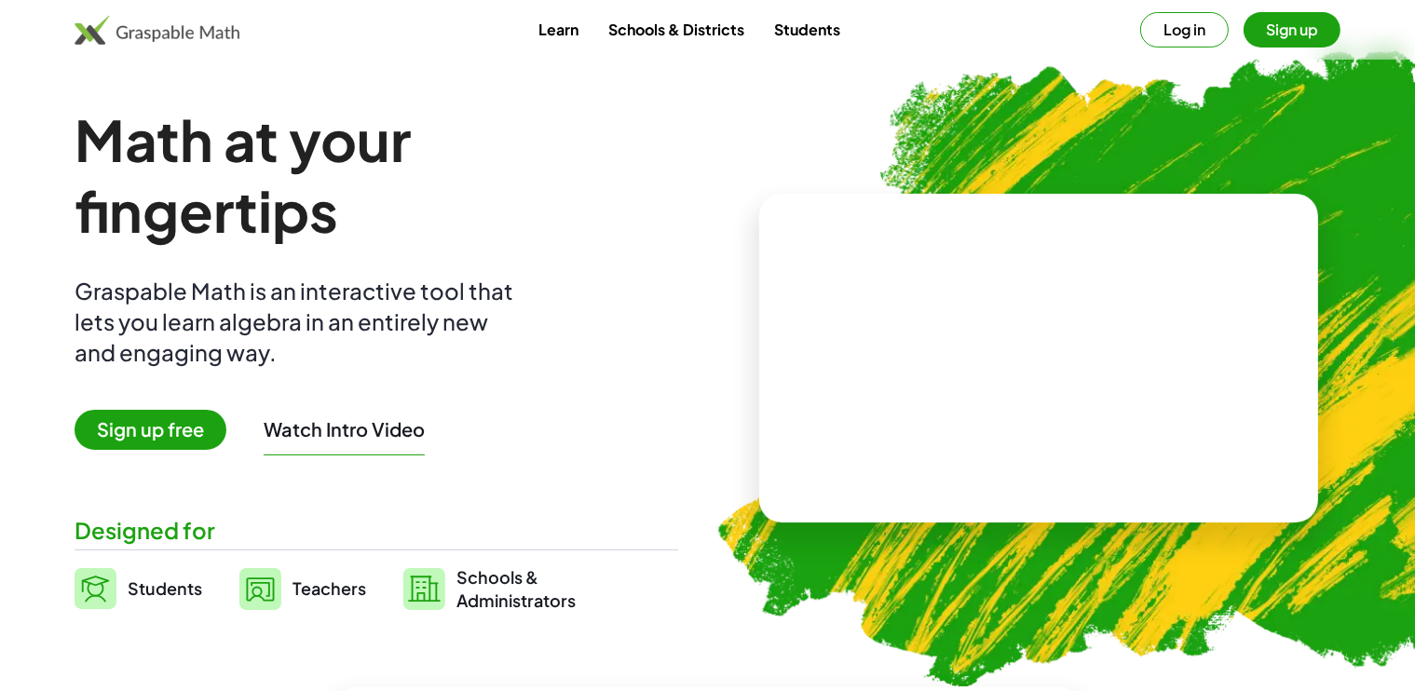
click at [1294, 37] on button "Sign up" at bounding box center [1291, 29] width 97 height 35
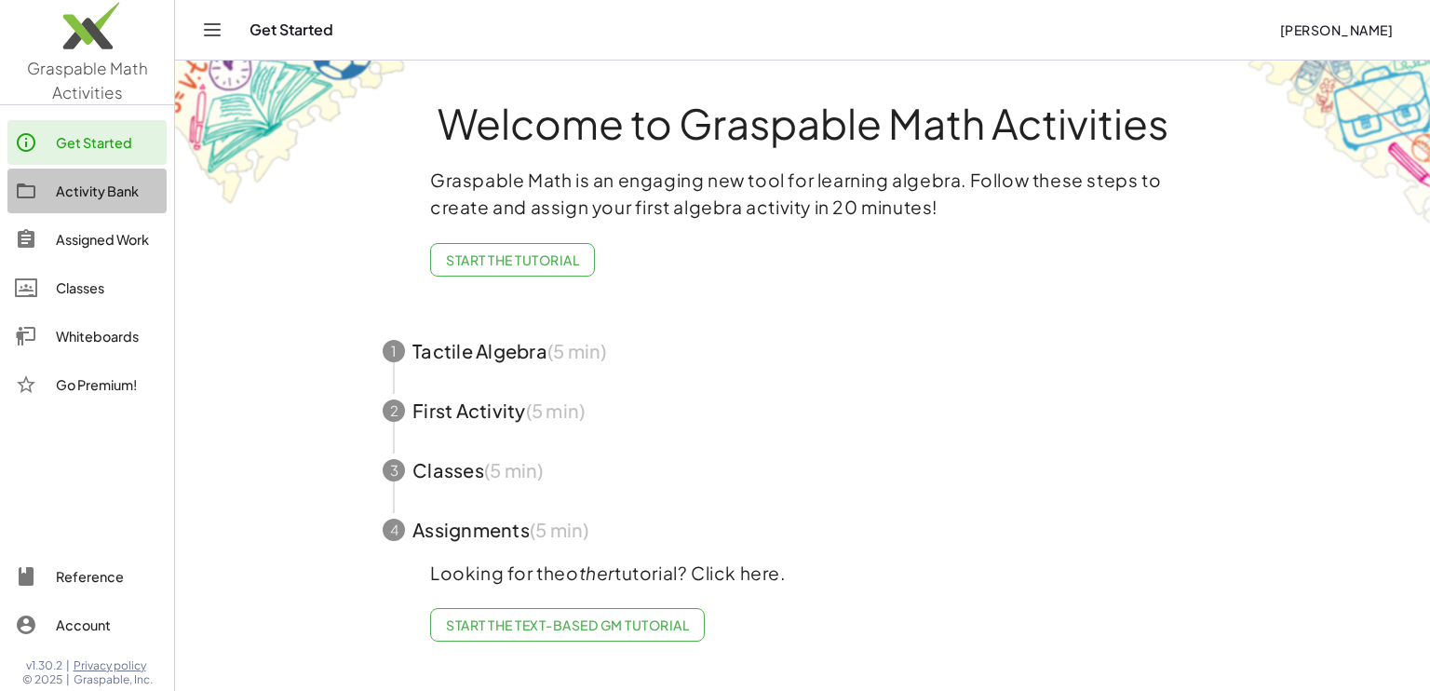
click at [71, 196] on div "Activity Bank" at bounding box center [107, 191] width 103 height 22
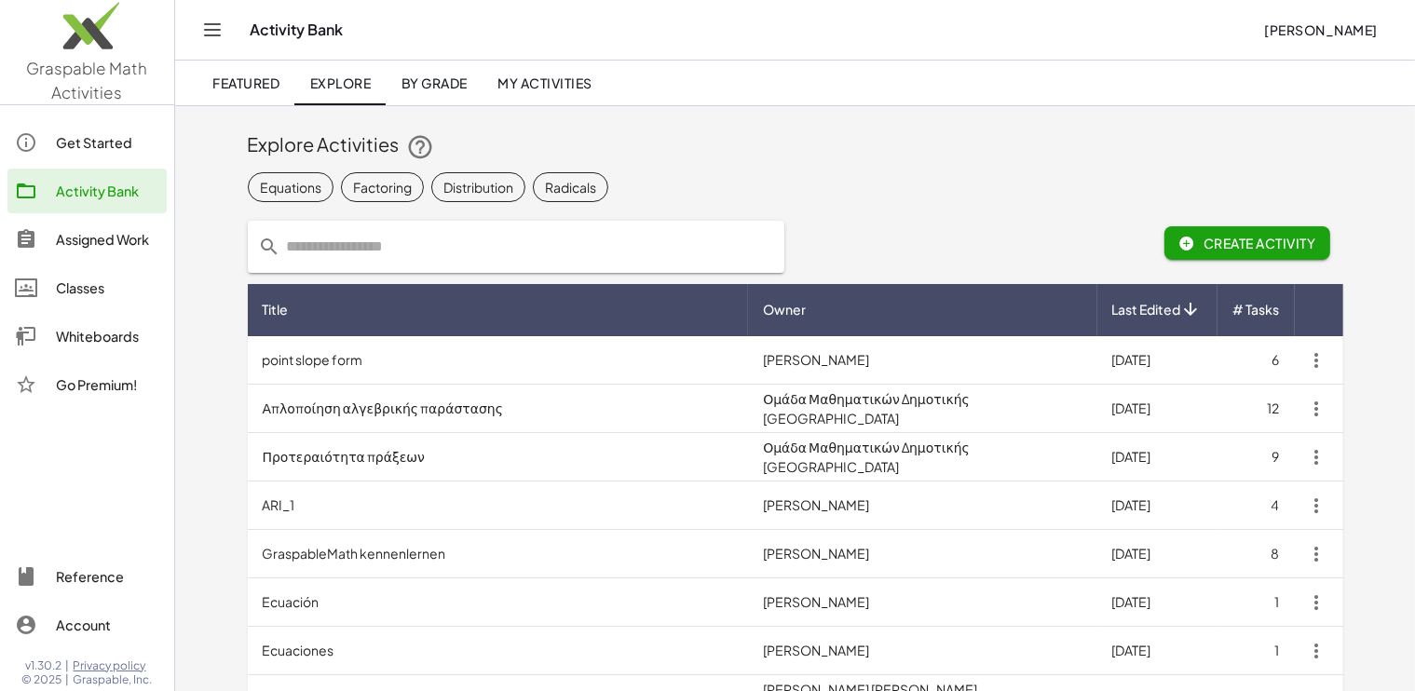
click at [78, 348] on link "Whiteboards" at bounding box center [86, 336] width 159 height 45
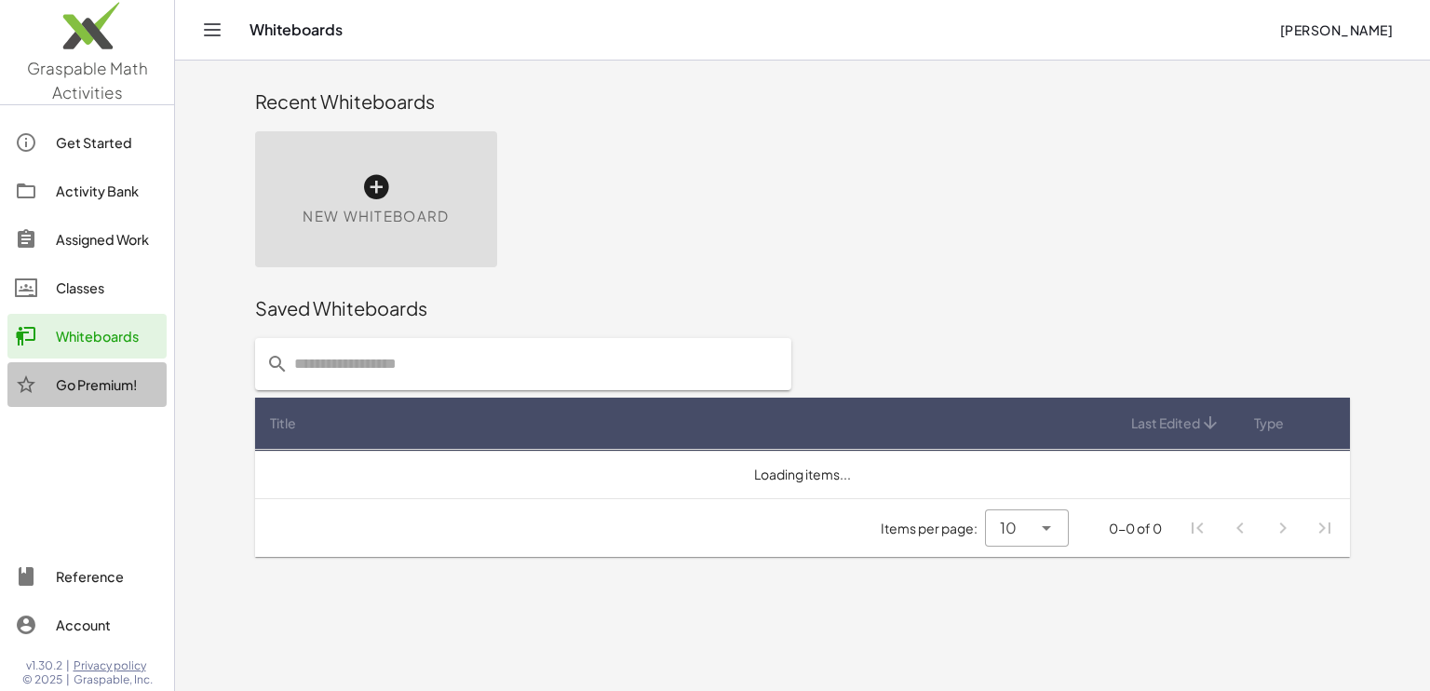
click at [88, 373] on div "Go Premium!" at bounding box center [107, 384] width 103 height 22
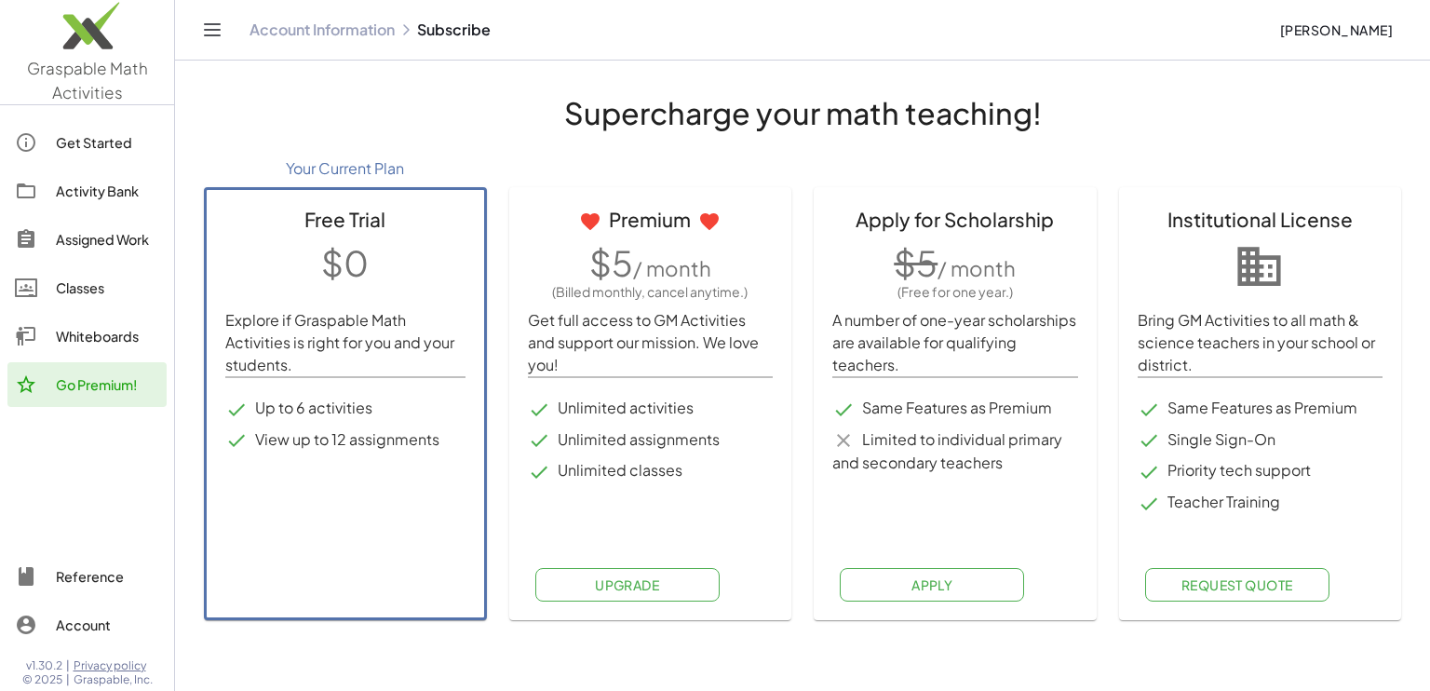
click at [112, 331] on div "Whiteboards" at bounding box center [107, 336] width 103 height 22
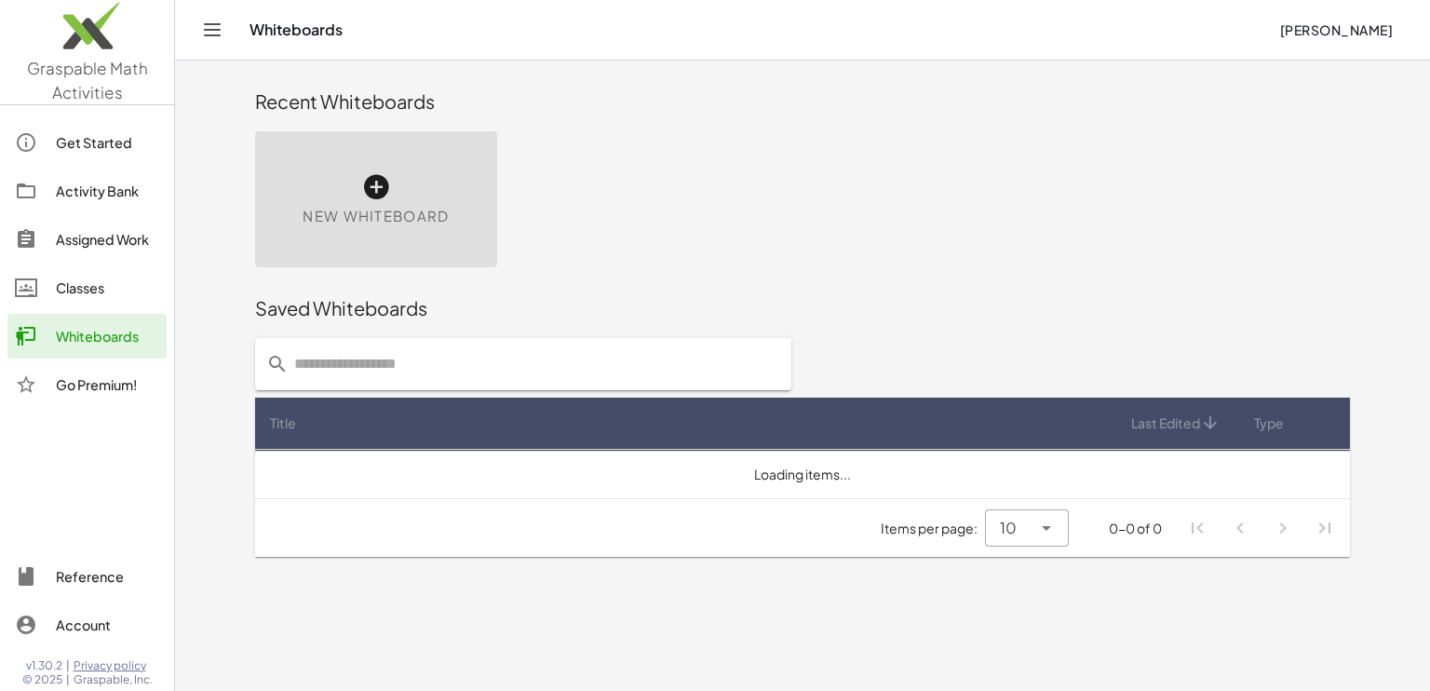
click at [113, 561] on link "Reference" at bounding box center [86, 576] width 159 height 45
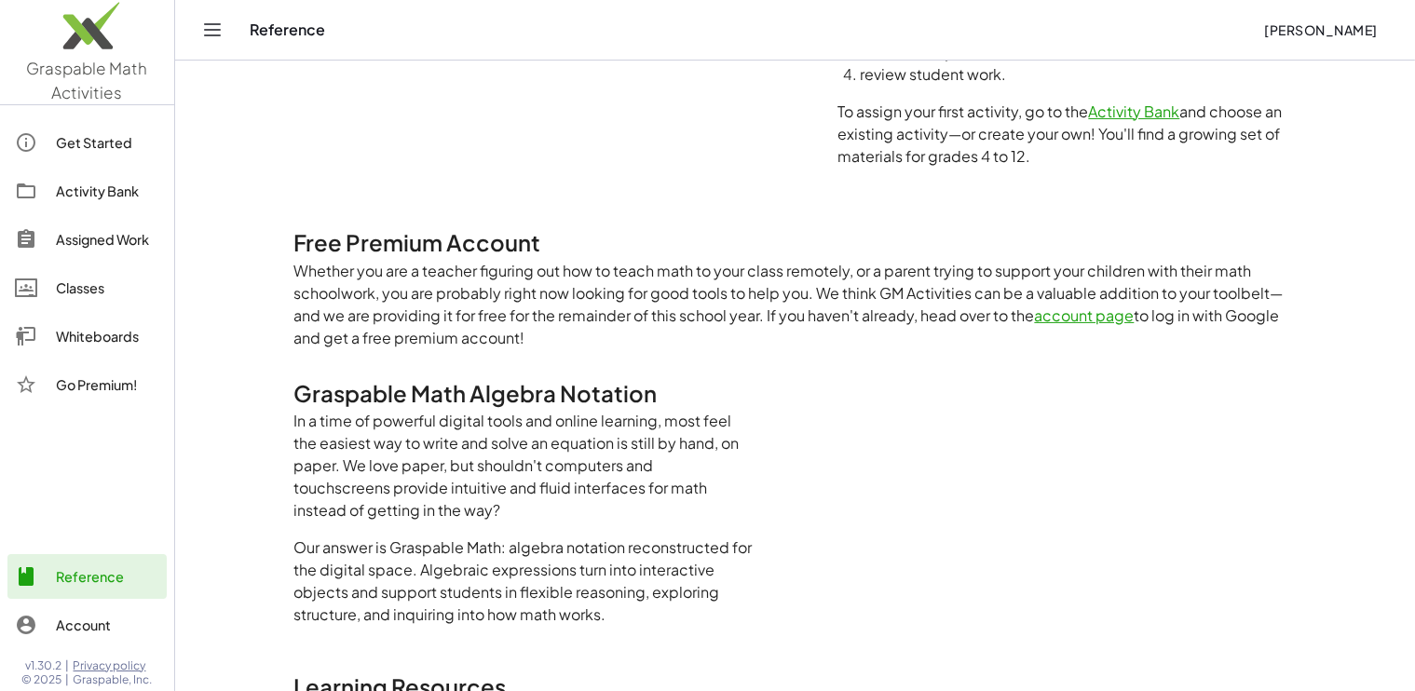
scroll to position [458, 0]
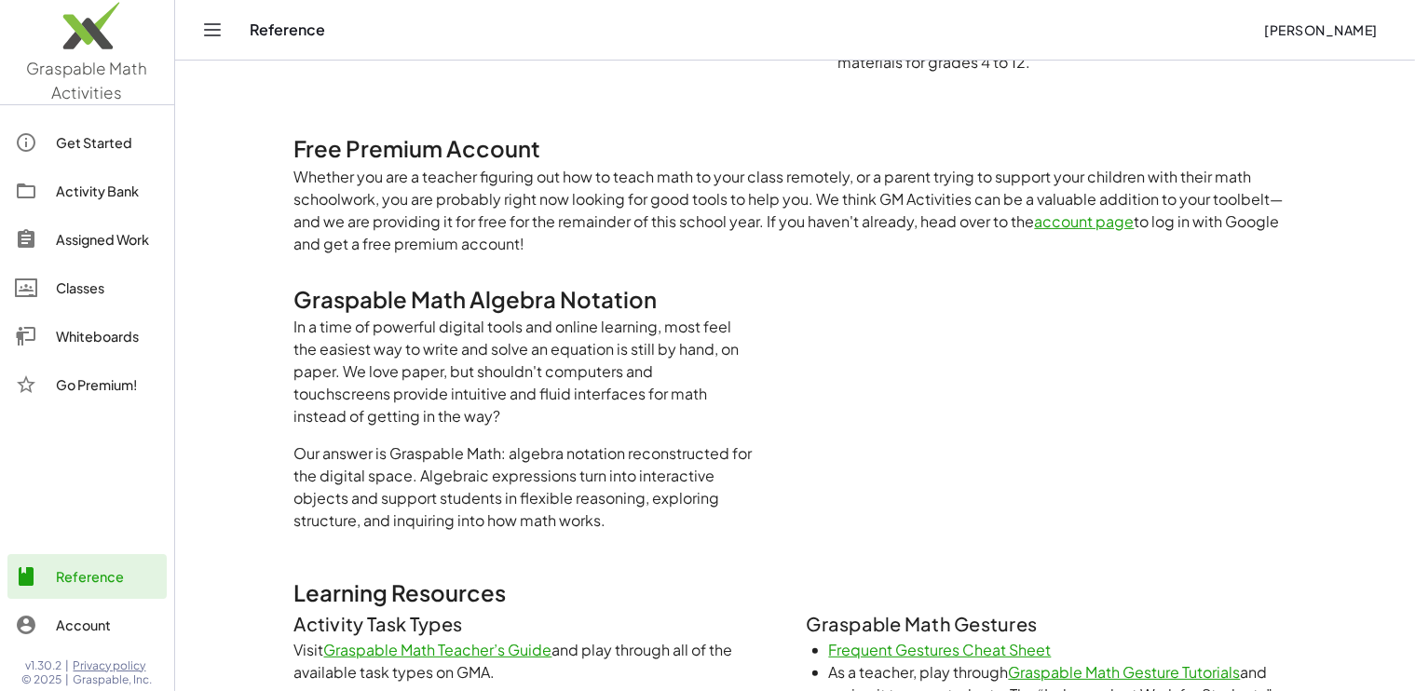
click at [1049, 225] on link "account page" at bounding box center [1085, 221] width 100 height 20
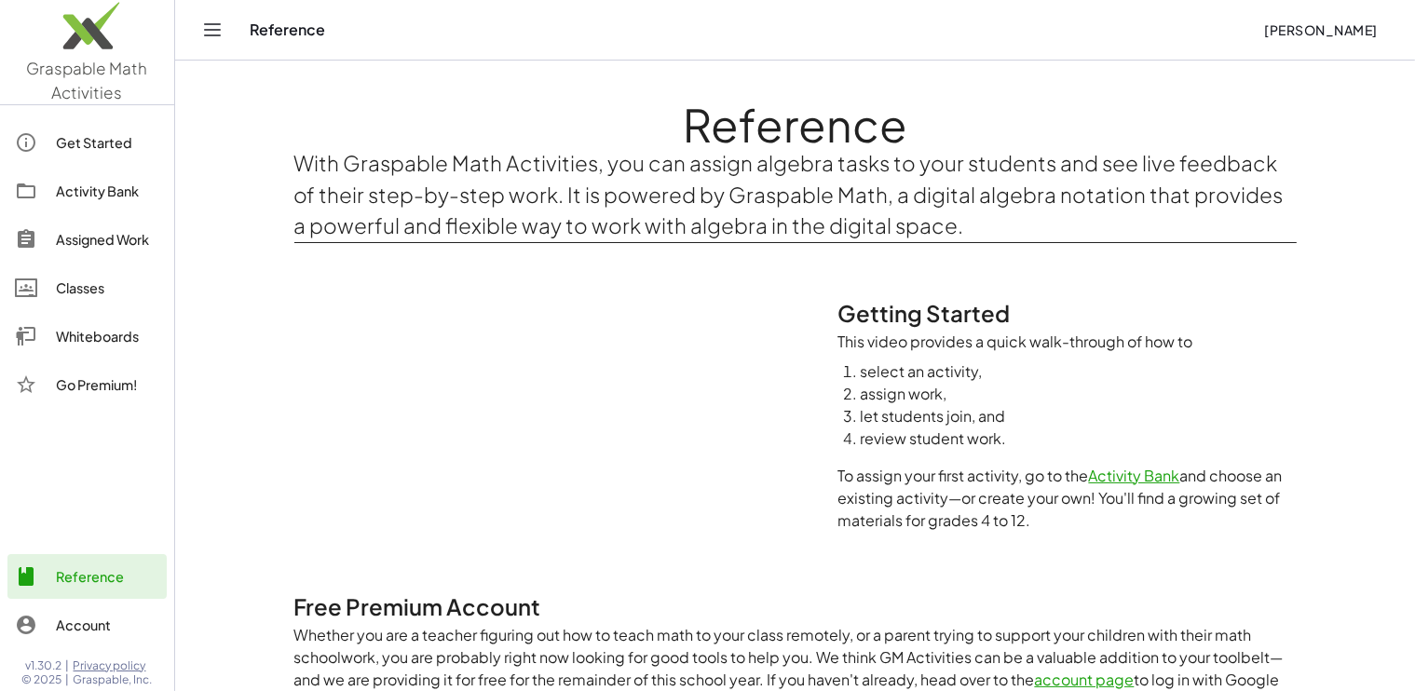
click at [1049, 225] on p "With Graspable Math Activities, you can assign algebra tasks to your students a…" at bounding box center [795, 195] width 1002 height 94
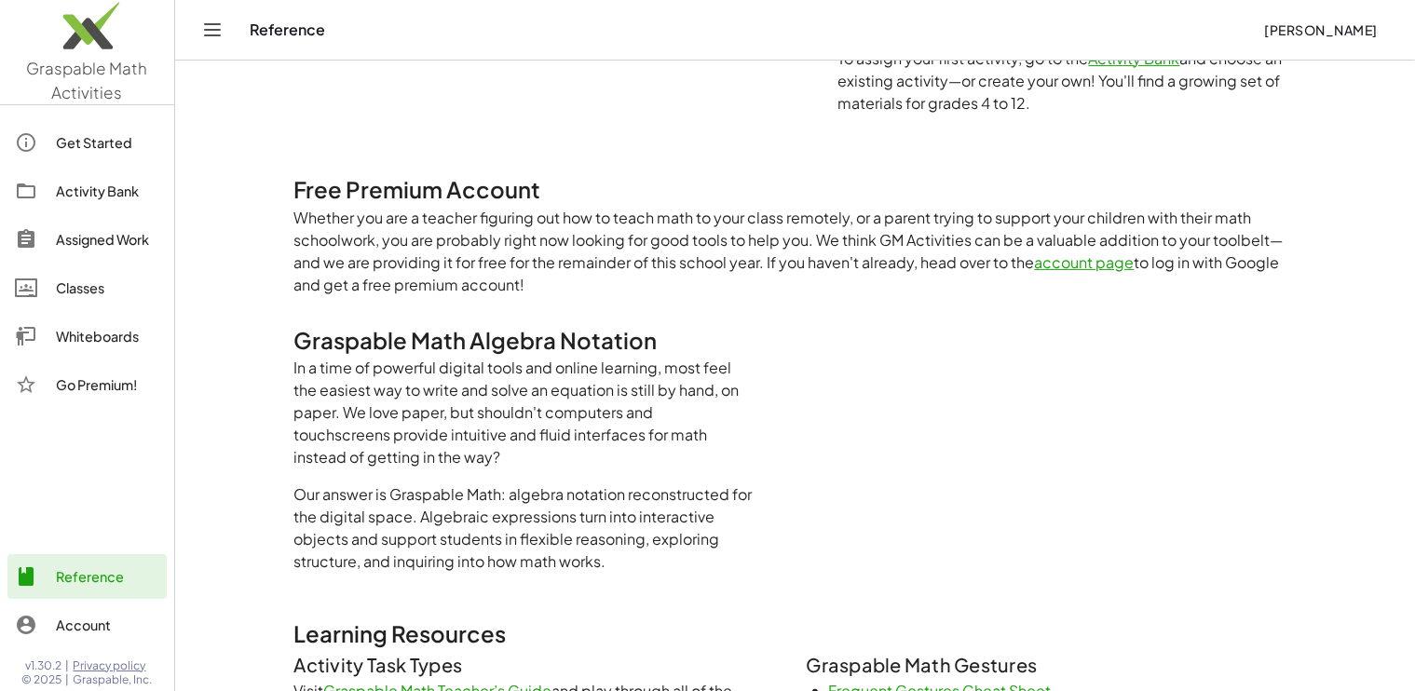
scroll to position [485, 0]
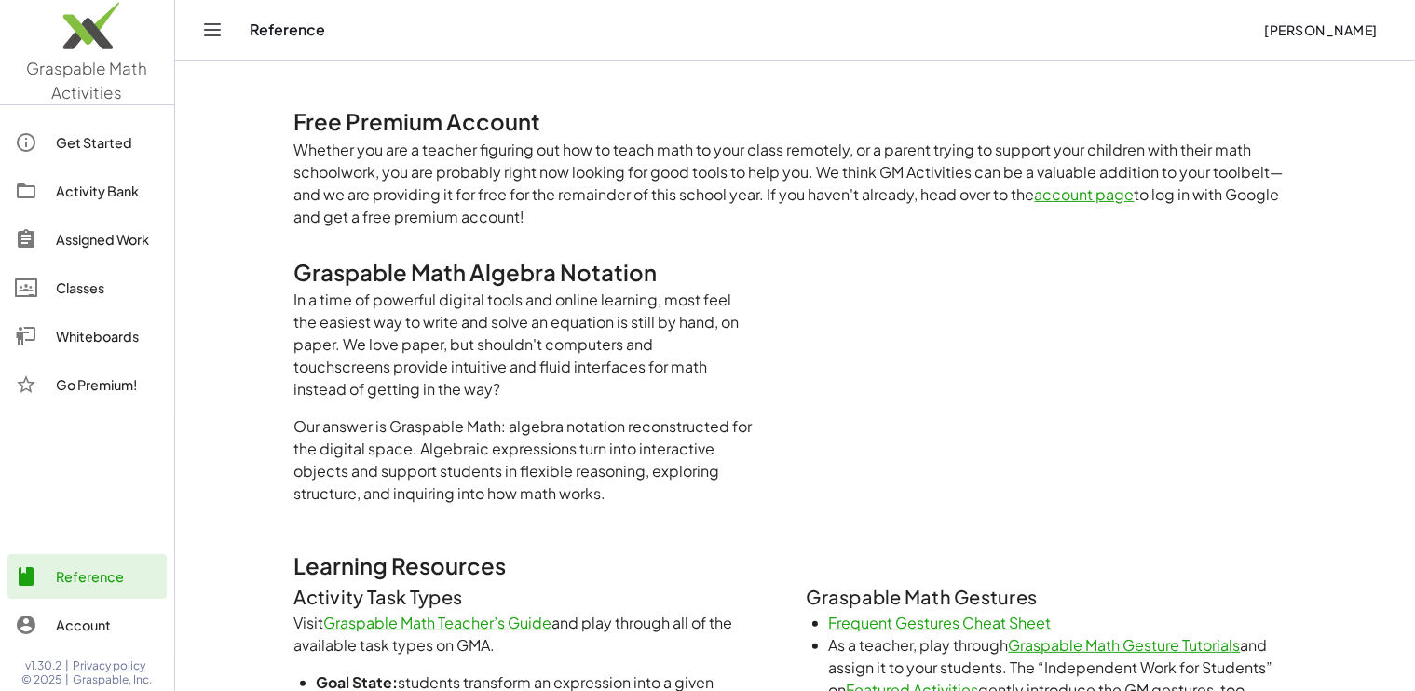
click at [91, 133] on div "Get Started" at bounding box center [107, 142] width 103 height 22
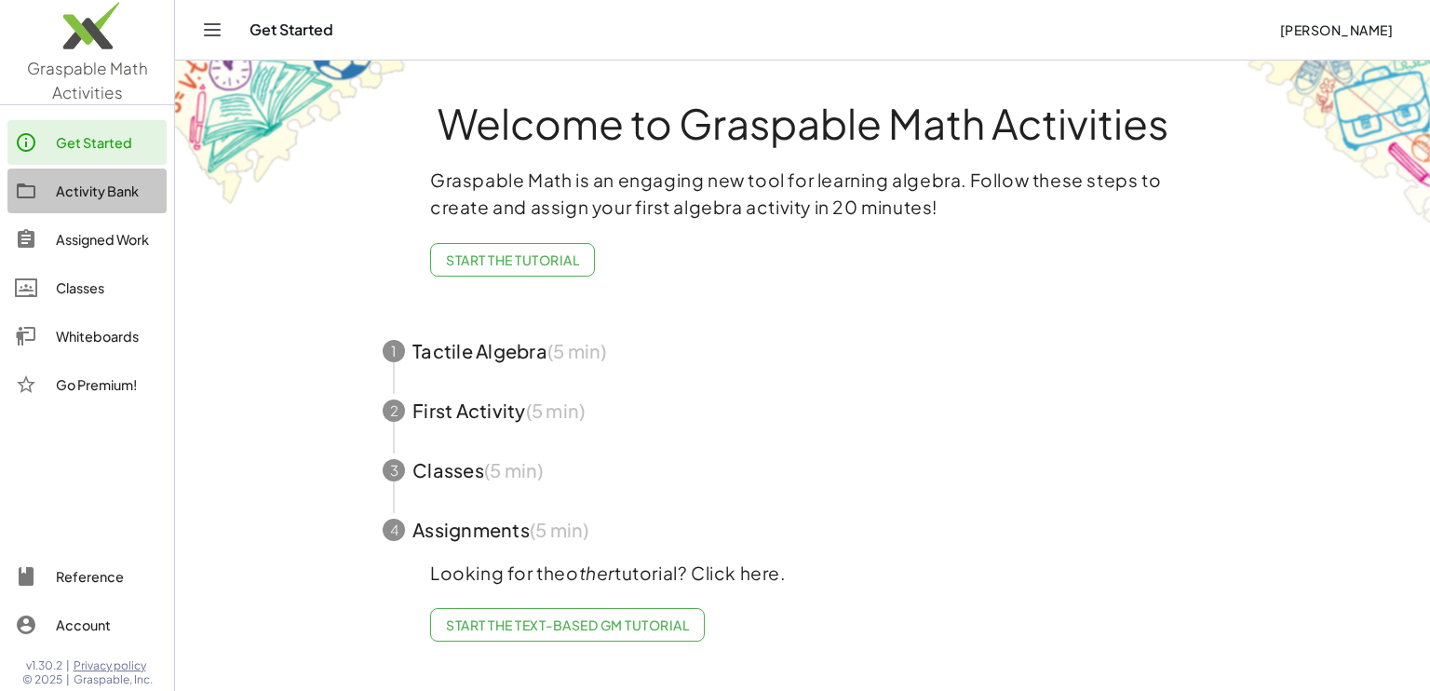
click at [112, 183] on div "Activity Bank" at bounding box center [107, 191] width 103 height 22
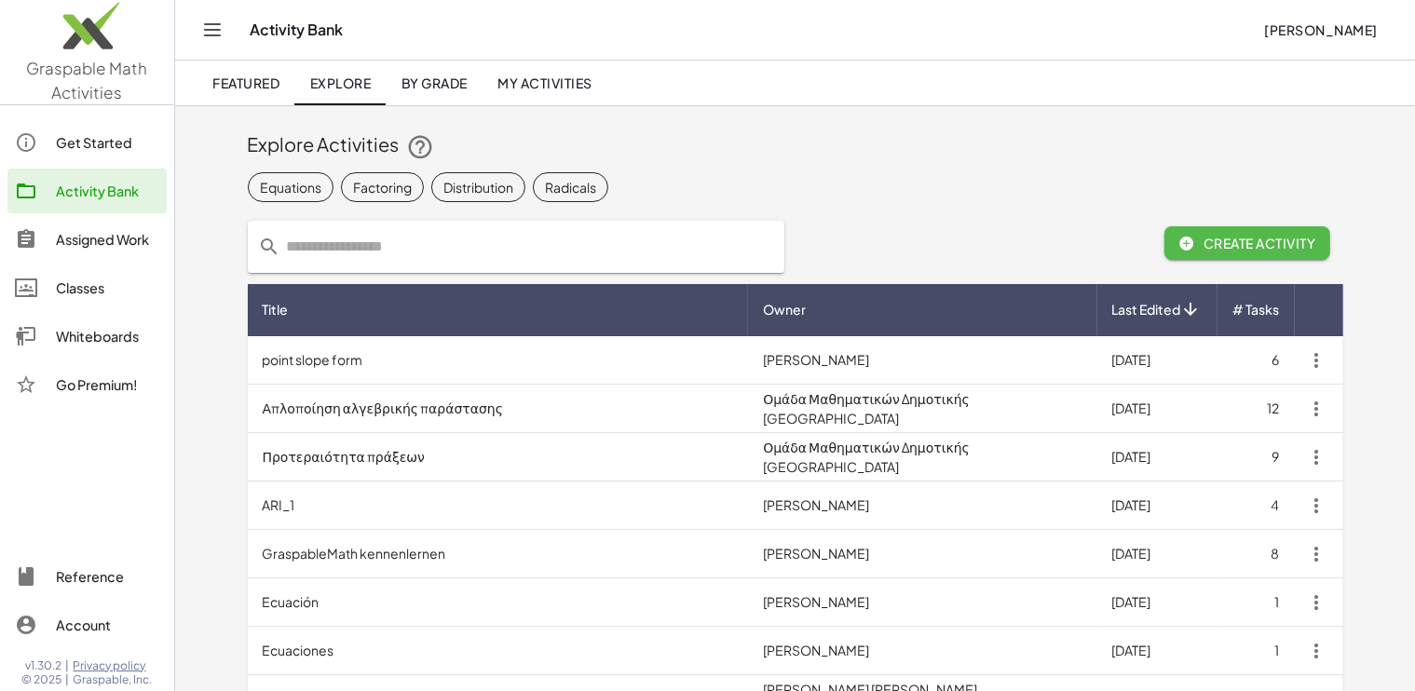
click at [1213, 247] on span "Create Activity" at bounding box center [1247, 243] width 137 height 17
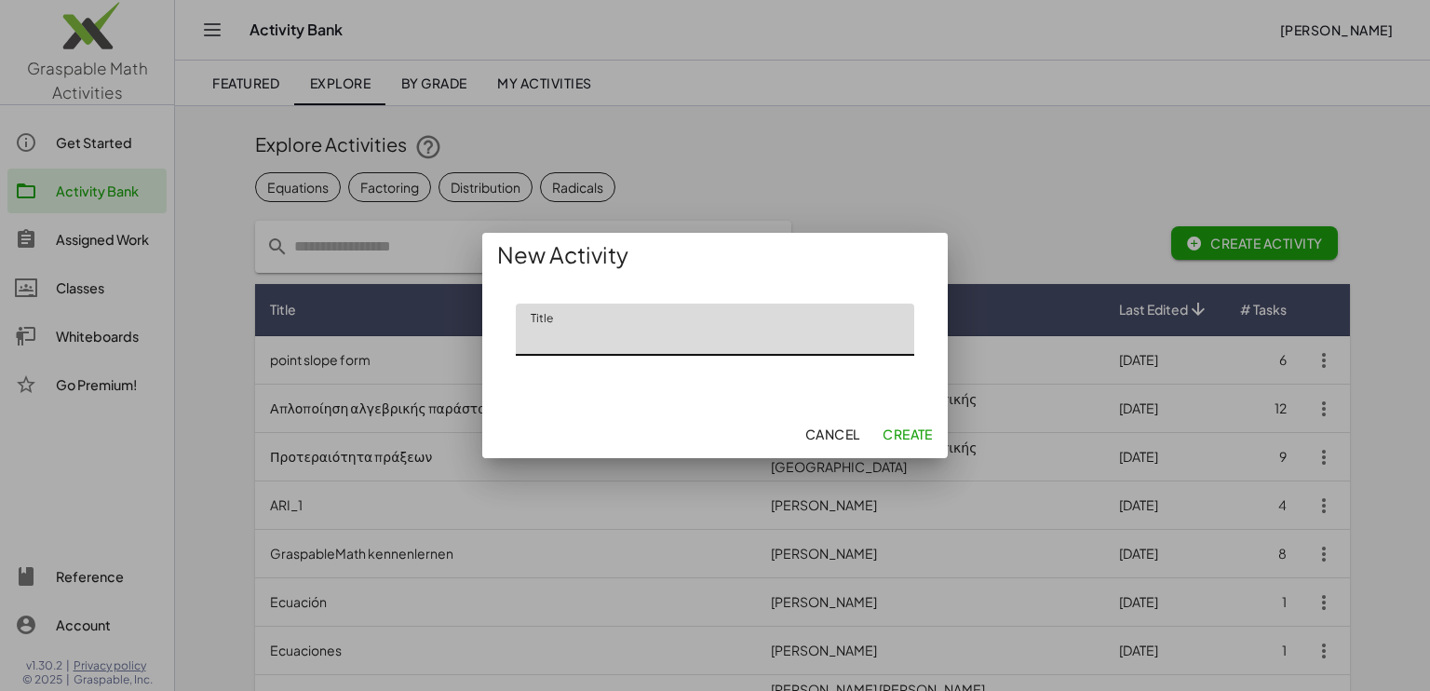
click at [641, 336] on input "Title" at bounding box center [715, 330] width 399 height 52
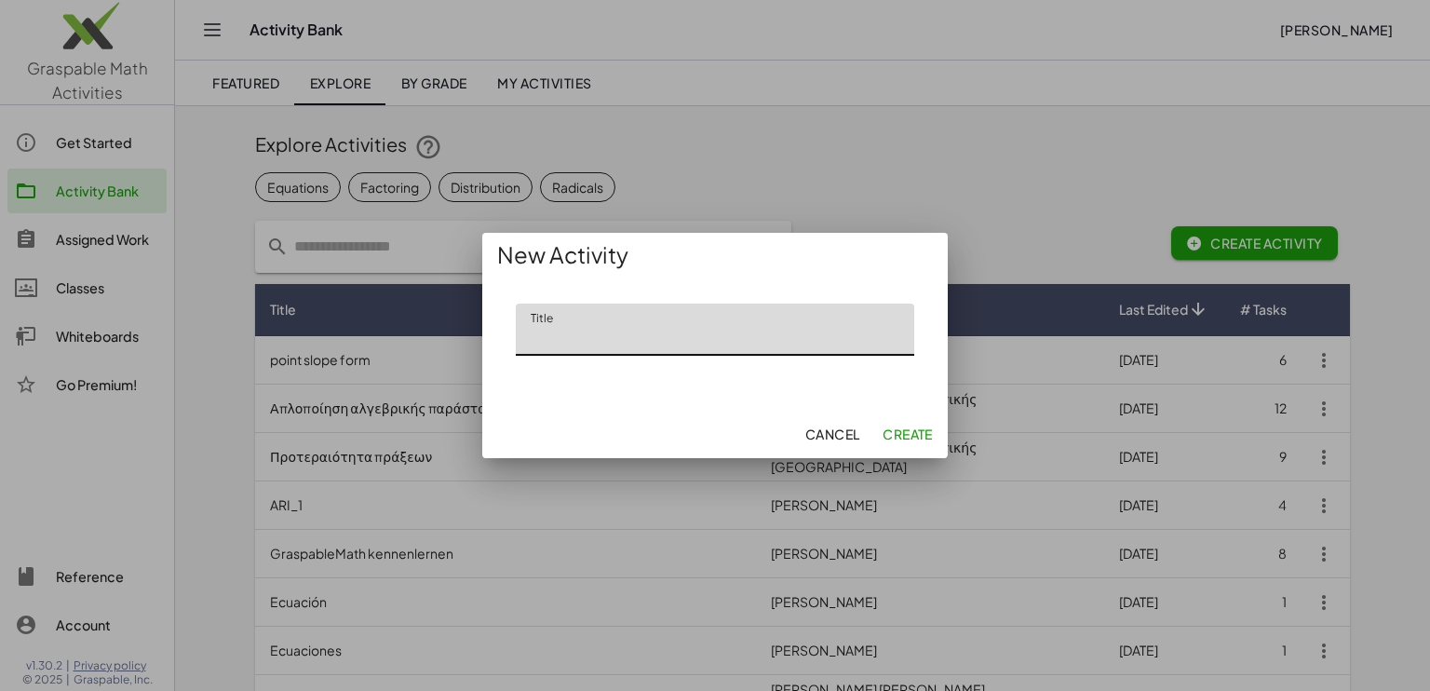
click at [641, 336] on input "Title" at bounding box center [715, 330] width 399 height 52
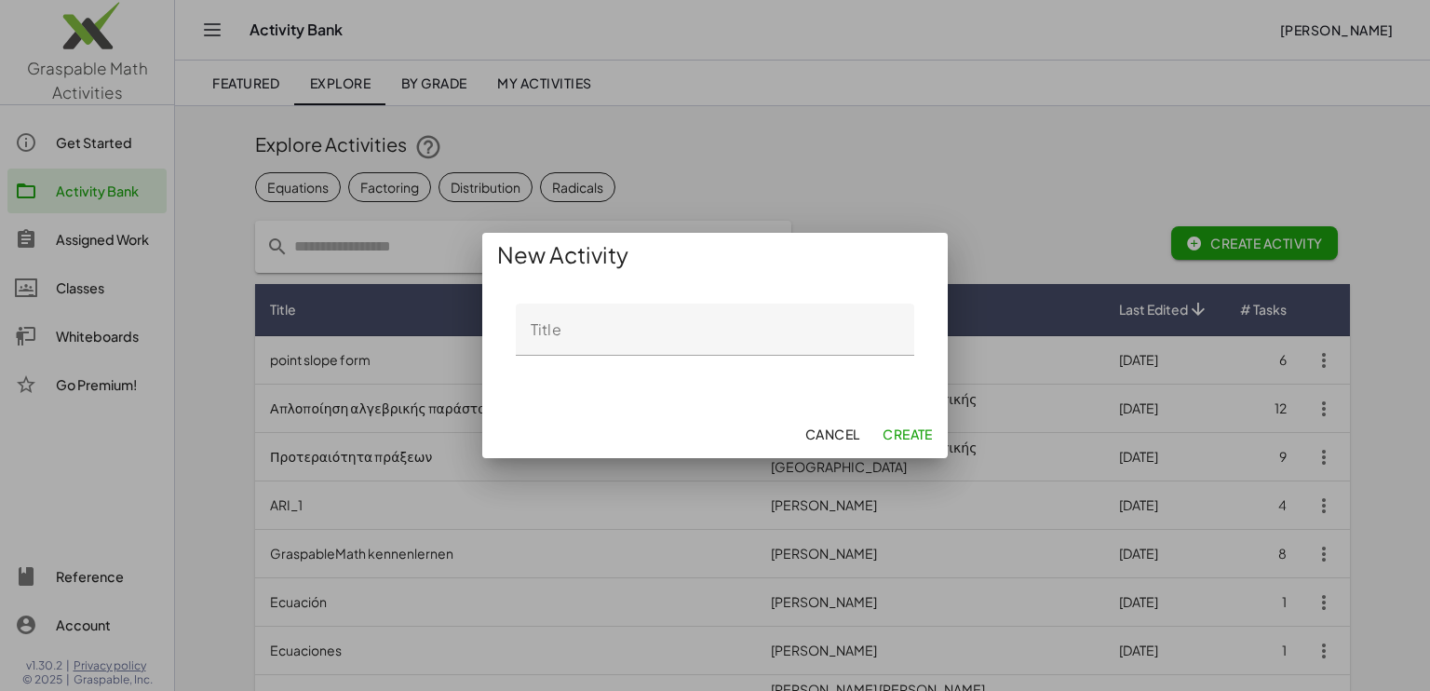
click at [768, 542] on div at bounding box center [715, 345] width 1430 height 691
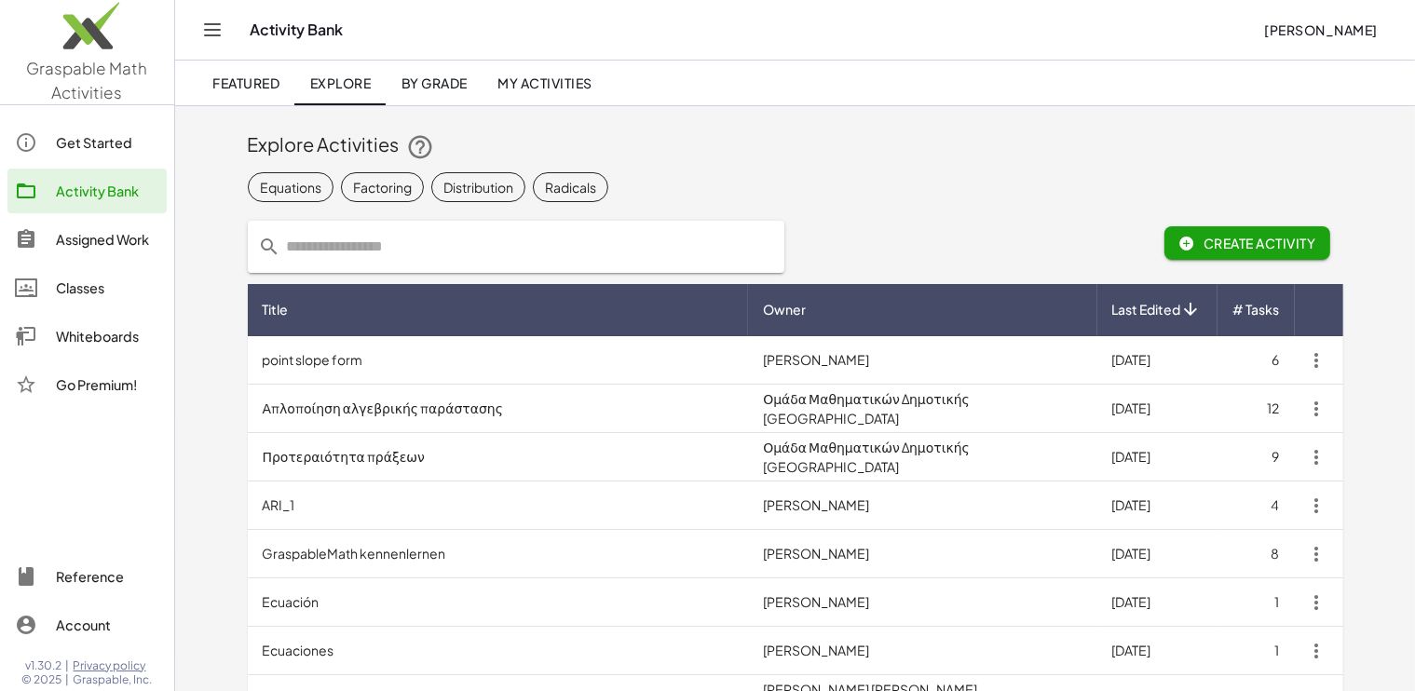
click at [479, 229] on input "text" at bounding box center [527, 247] width 492 height 52
click at [285, 74] on link "Featured" at bounding box center [245, 83] width 97 height 45
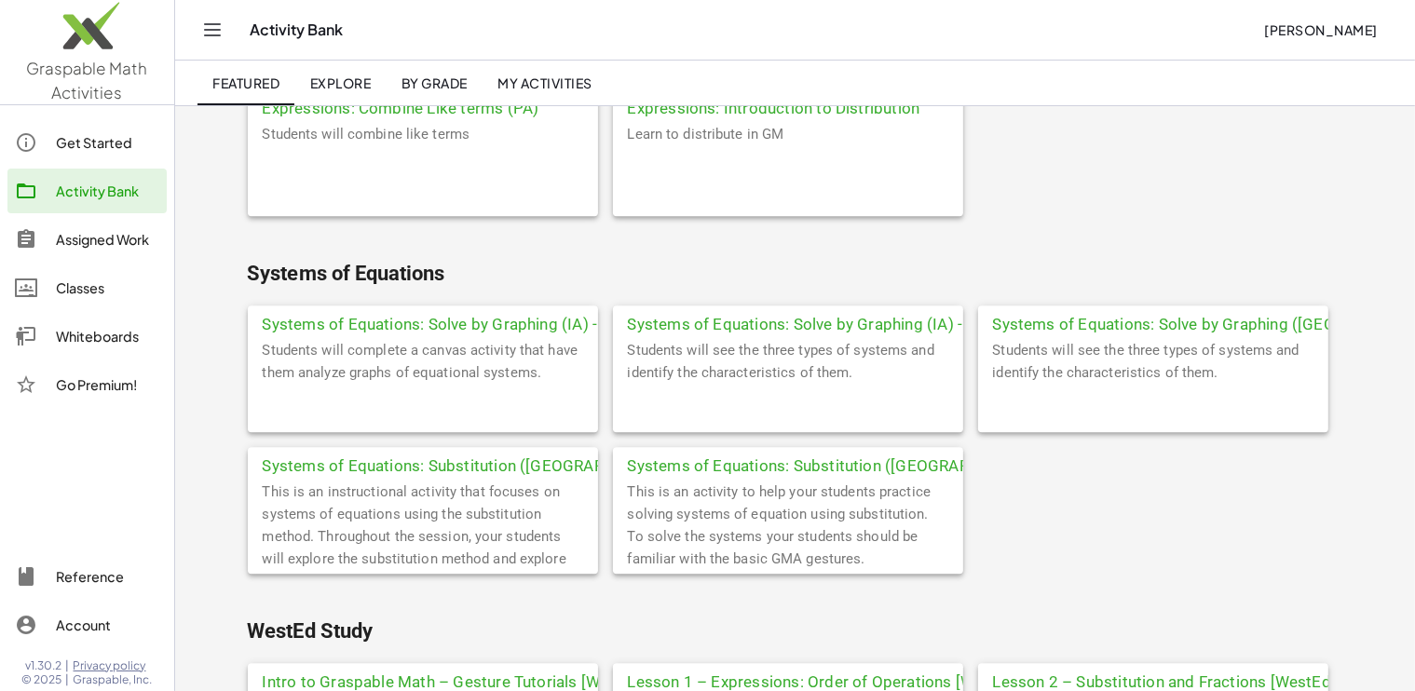
scroll to position [5352, 0]
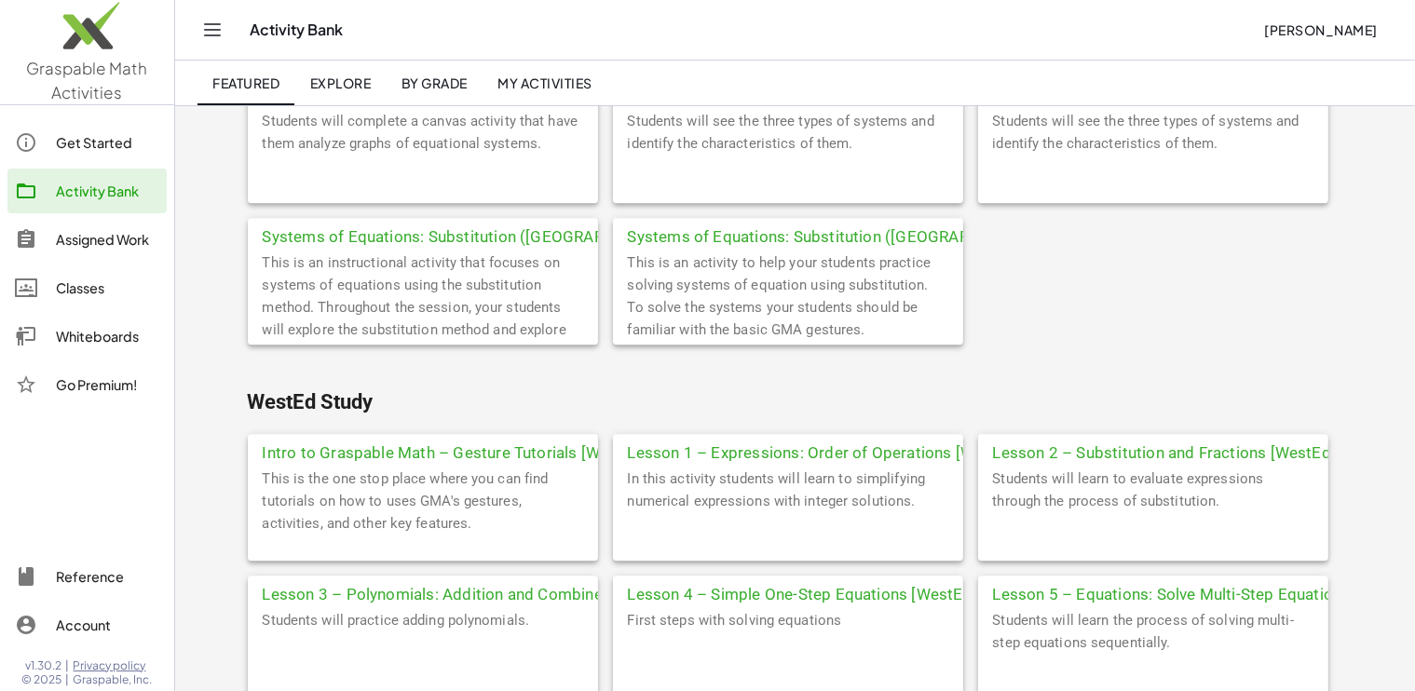
click at [338, 91] on link "Explore" at bounding box center [339, 83] width 91 height 45
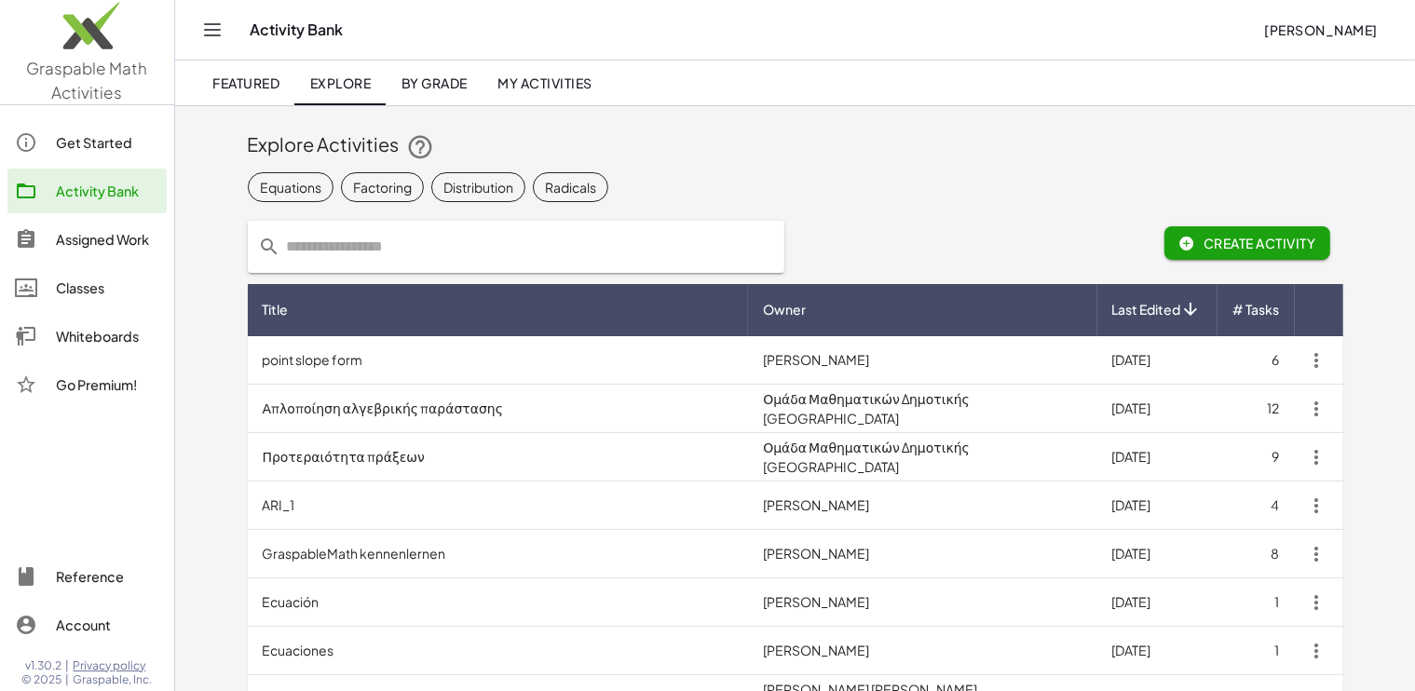
click at [410, 81] on span "By Grade" at bounding box center [433, 82] width 66 height 17
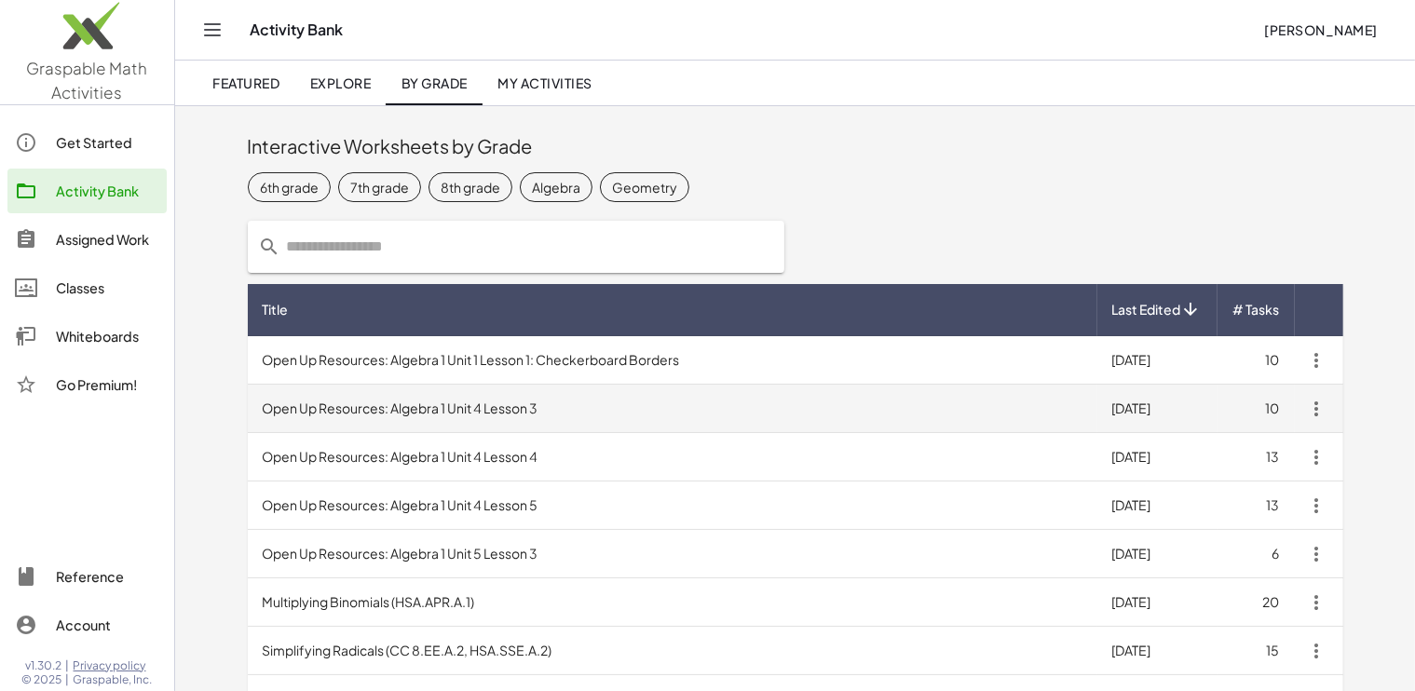
click at [636, 398] on td "Open Up Resources: Algebra 1 Unit 4 Lesson 3" at bounding box center [672, 409] width 849 height 48
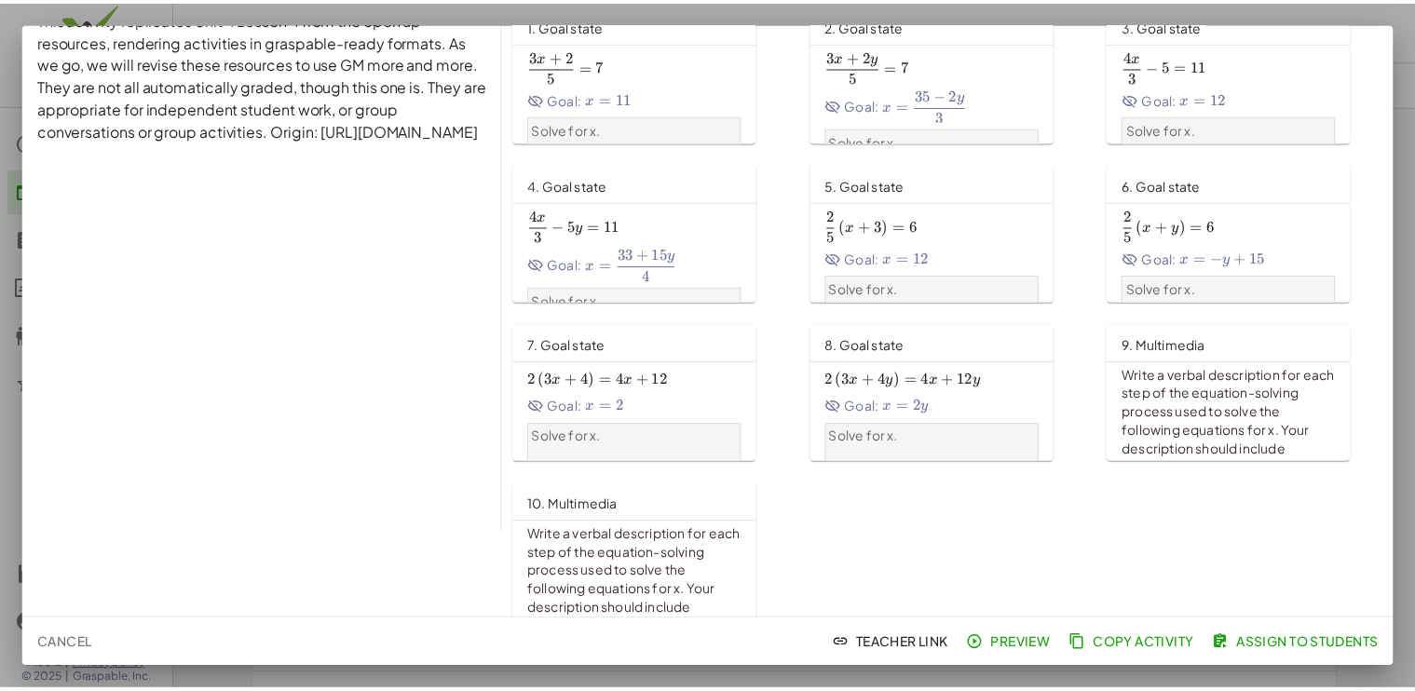
scroll to position [100, 0]
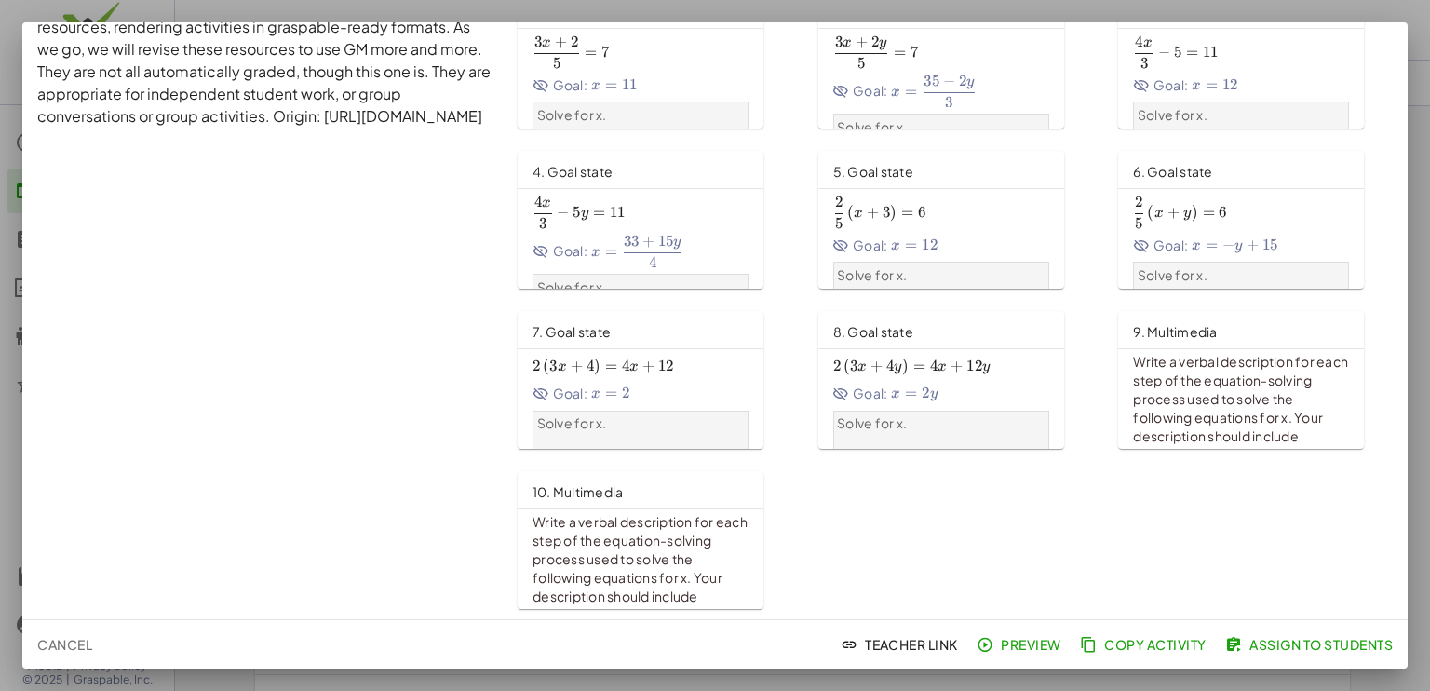
click at [0, 99] on div at bounding box center [715, 345] width 1430 height 691
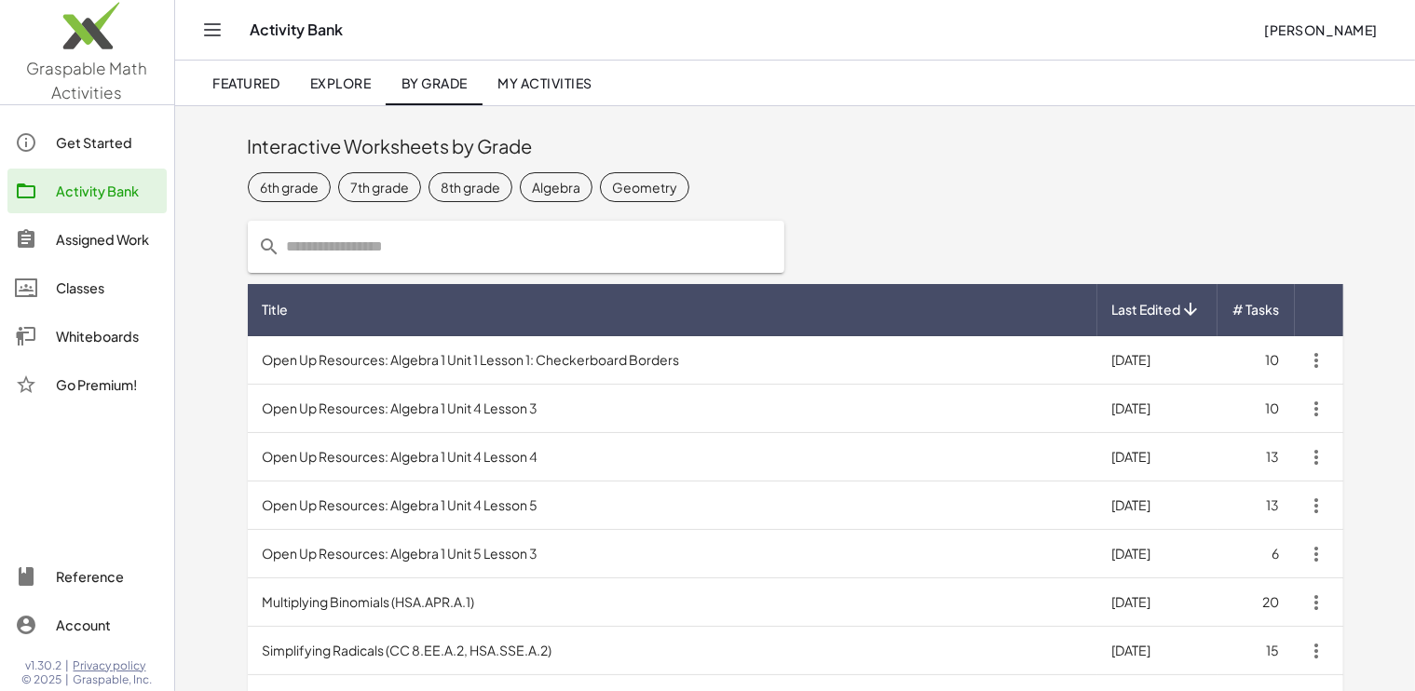
click at [0, 99] on div at bounding box center [707, 345] width 1415 height 691
